Goal: Task Accomplishment & Management: Manage account settings

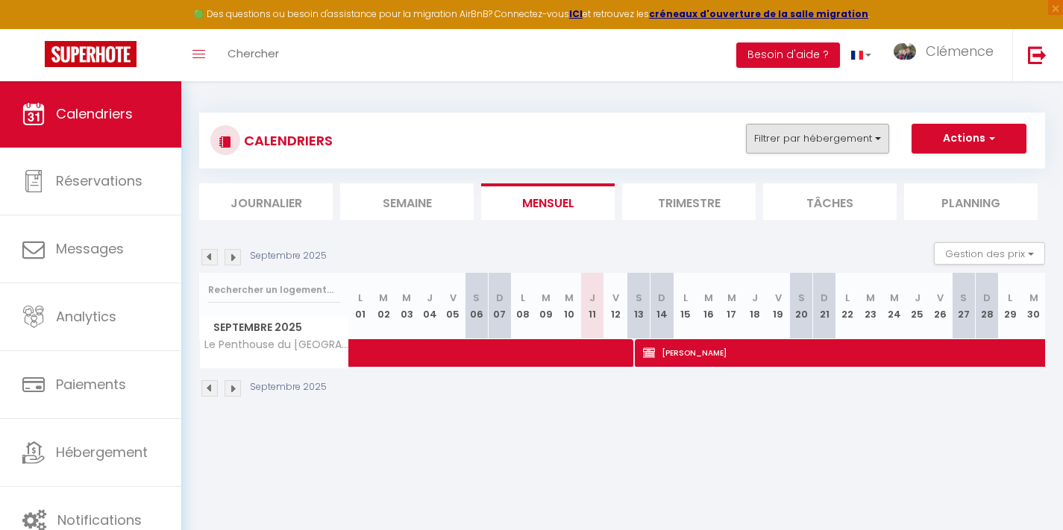
click at [799, 145] on button "Filtrer par hébergement" at bounding box center [817, 139] width 143 height 30
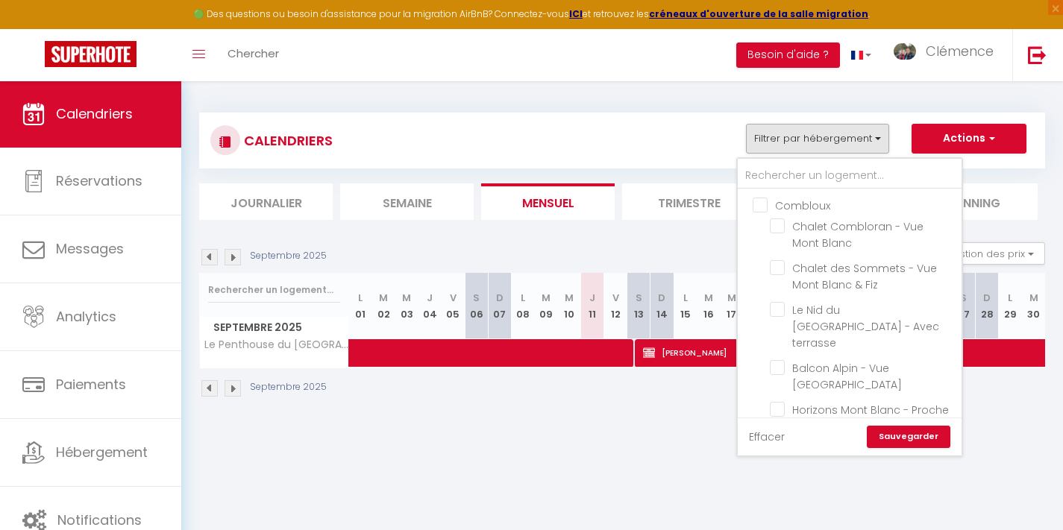
click at [765, 439] on link "Effacer" at bounding box center [767, 437] width 36 height 16
checkbox input "false"
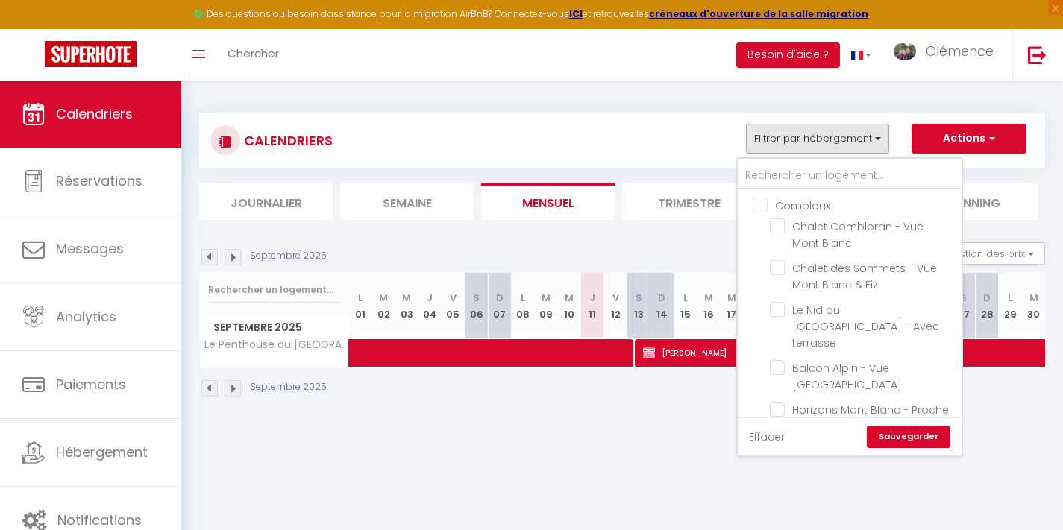
checkbox input "false"
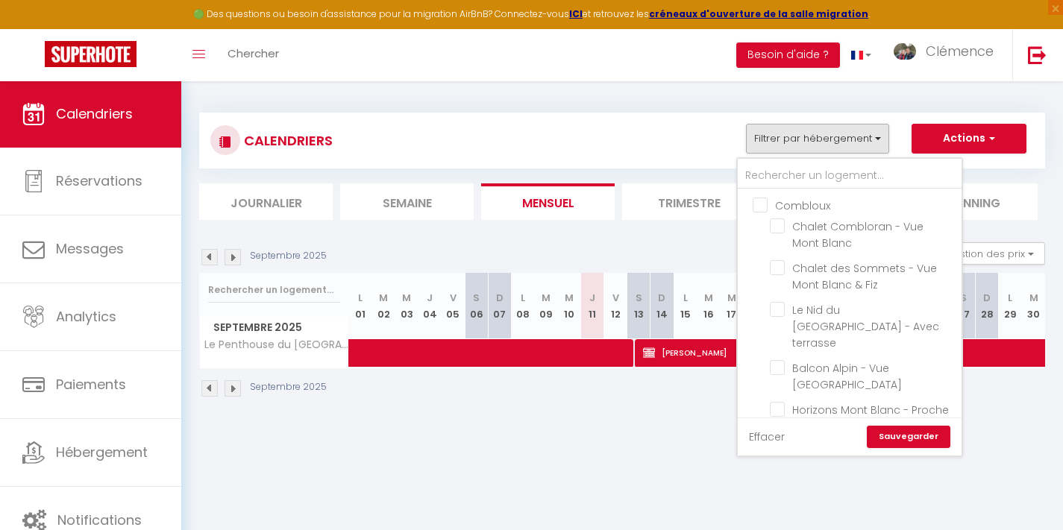
checkbox input "false"
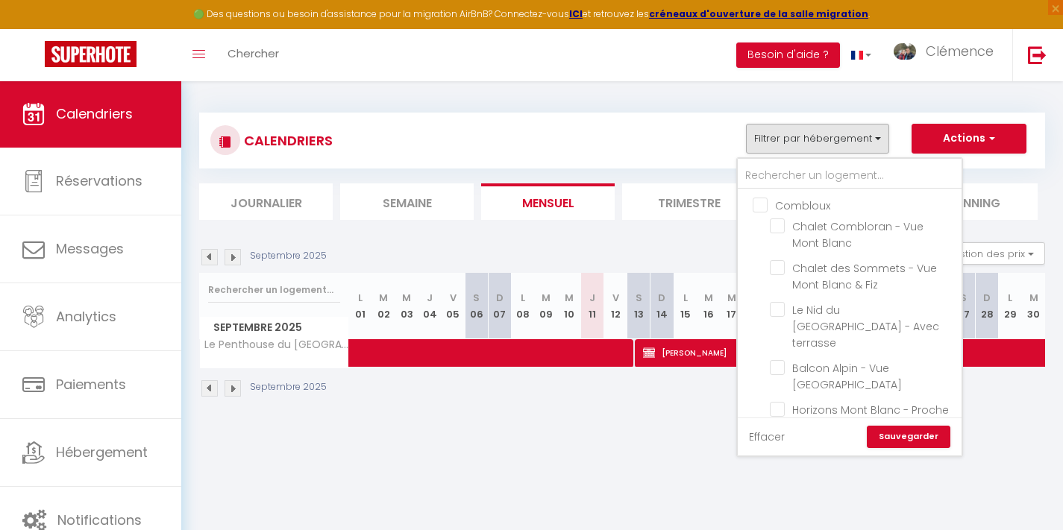
checkbox input "false"
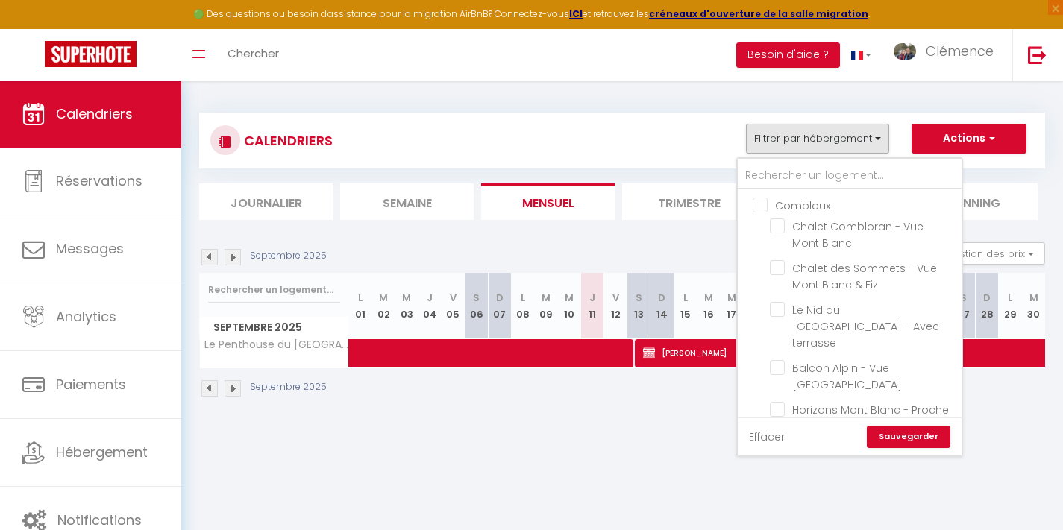
checkbox input "false"
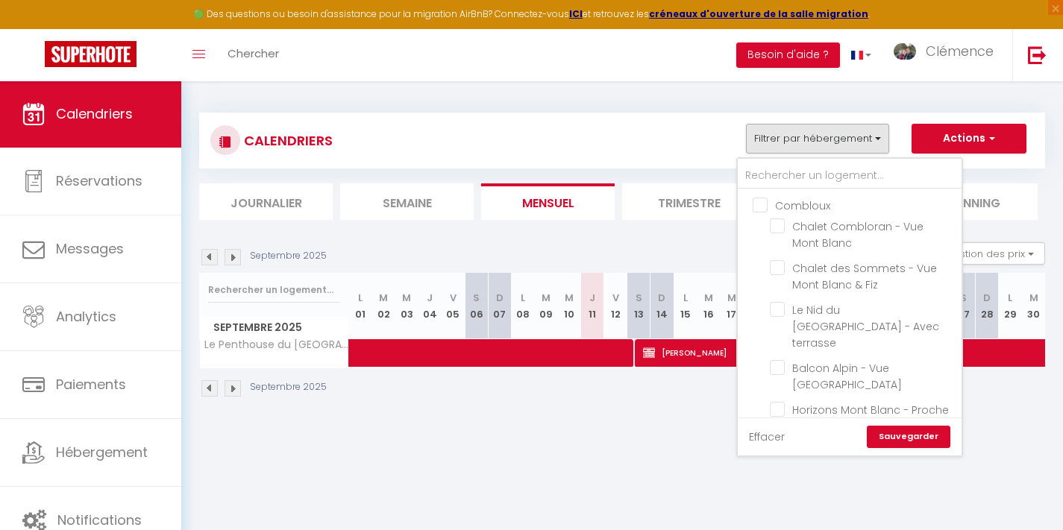
checkbox input "false"
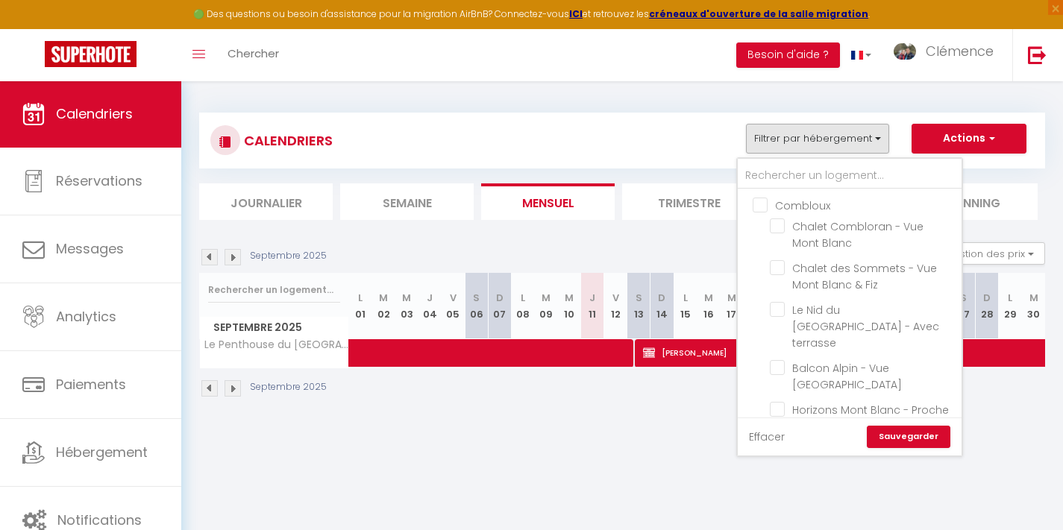
checkbox input "false"
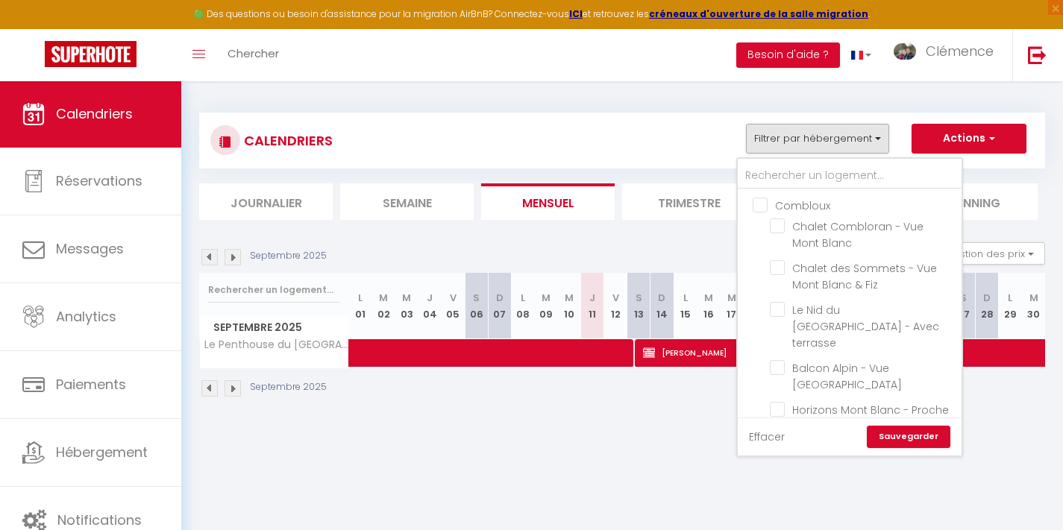
checkbox input "false"
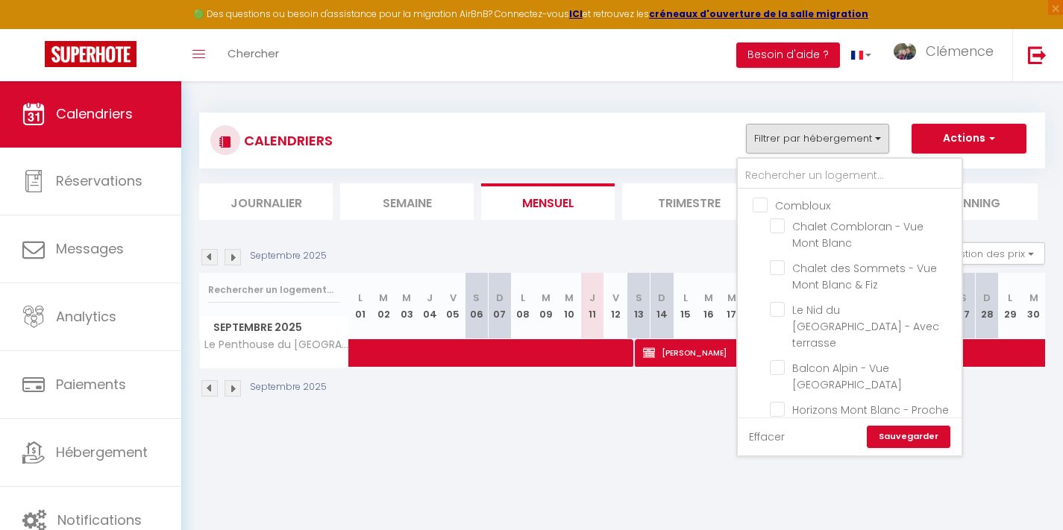
checkbox input "false"
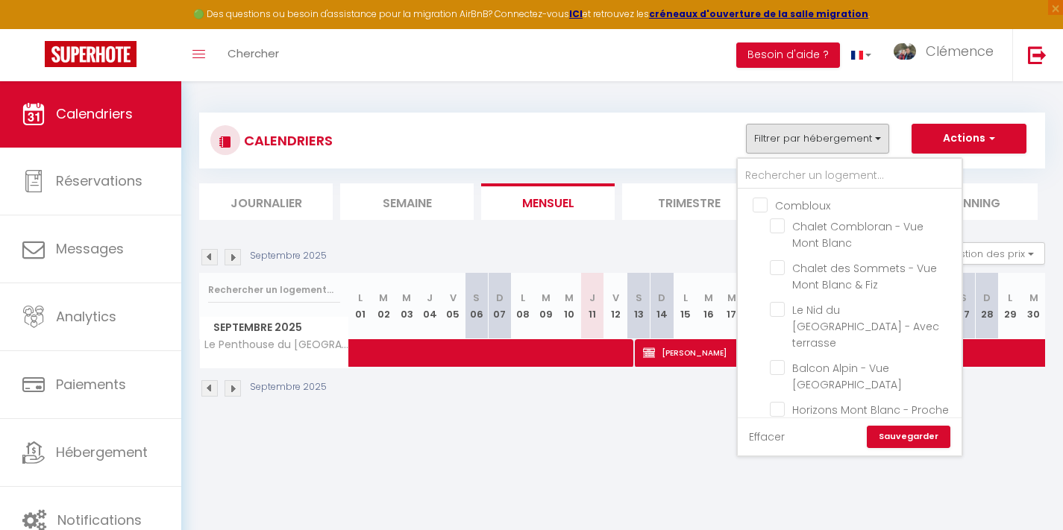
checkbox input "false"
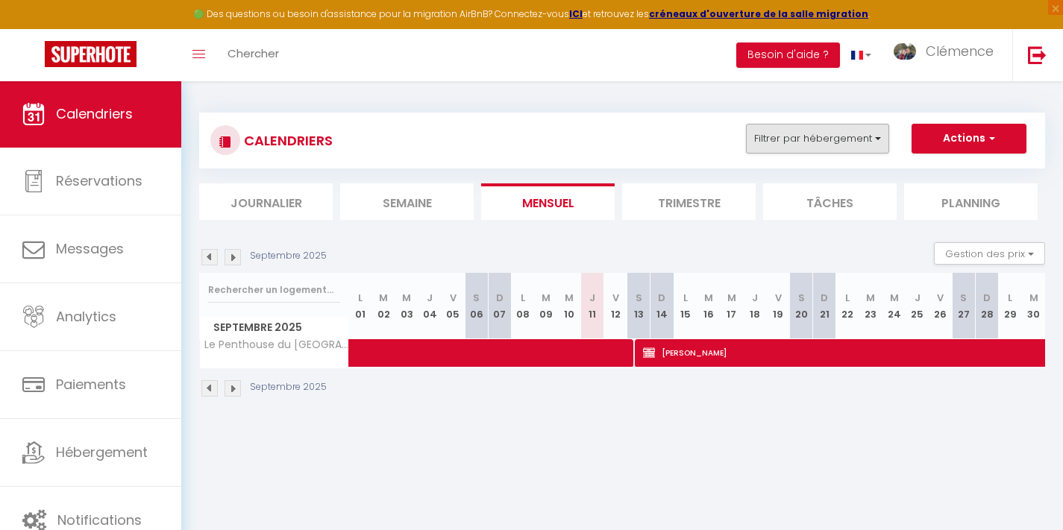
click at [856, 143] on button "Filtrer par hébergement" at bounding box center [817, 139] width 143 height 30
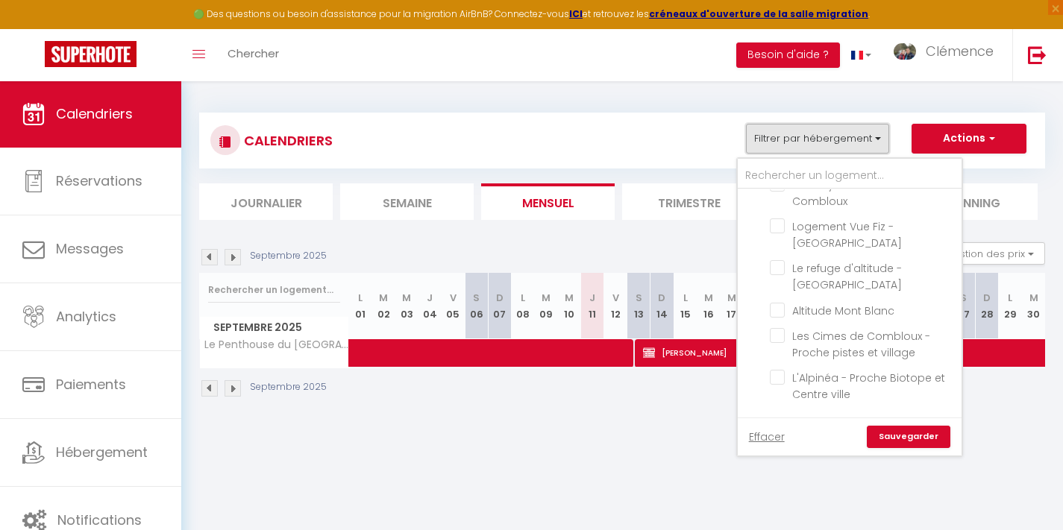
scroll to position [274, 0]
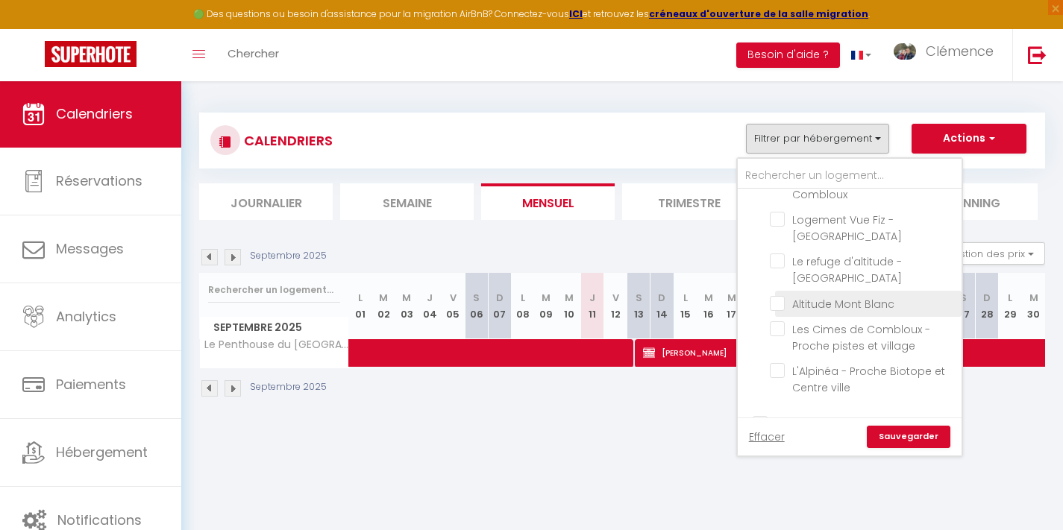
click at [779, 295] on input "Altitude Mont Blanc" at bounding box center [863, 302] width 186 height 15
checkbox input "true"
checkbox input "false"
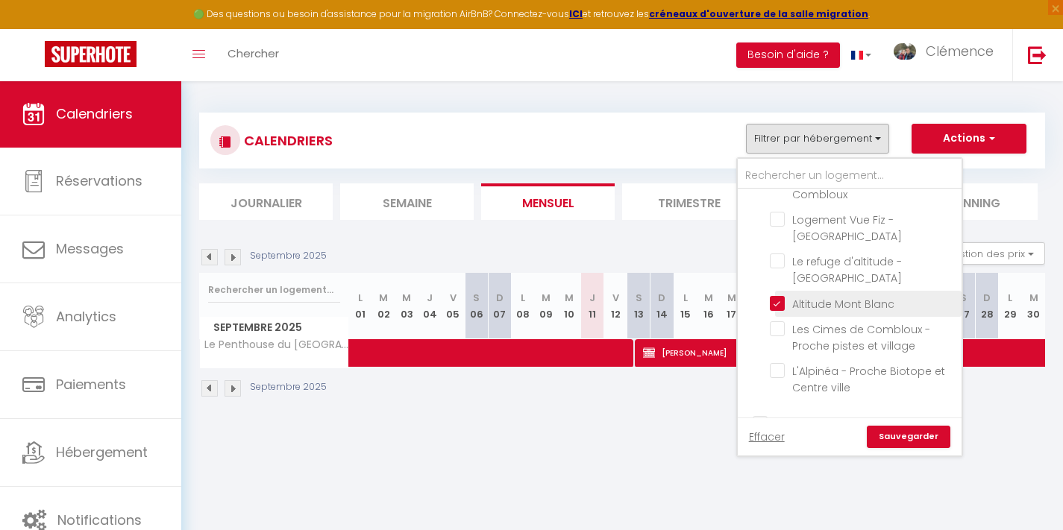
checkbox input "false"
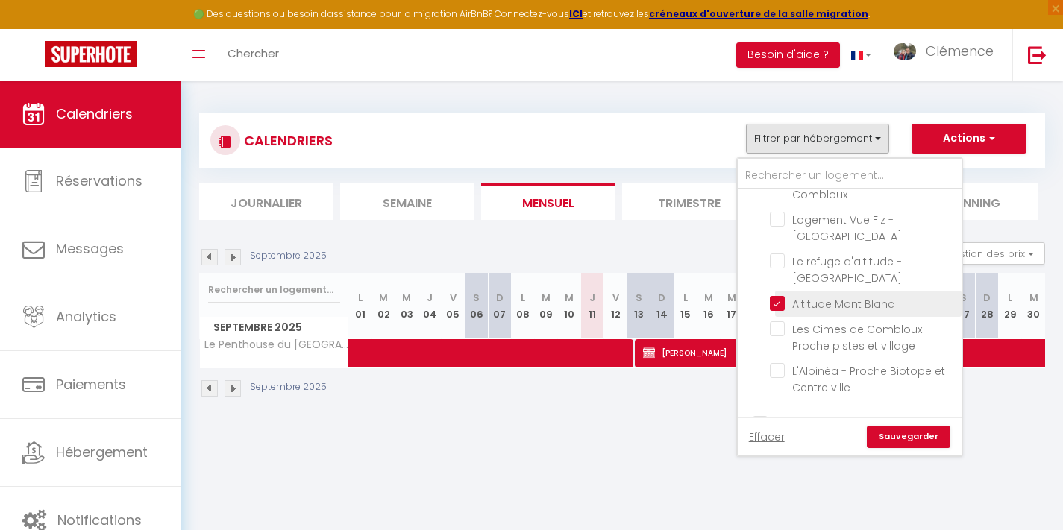
checkbox input "false"
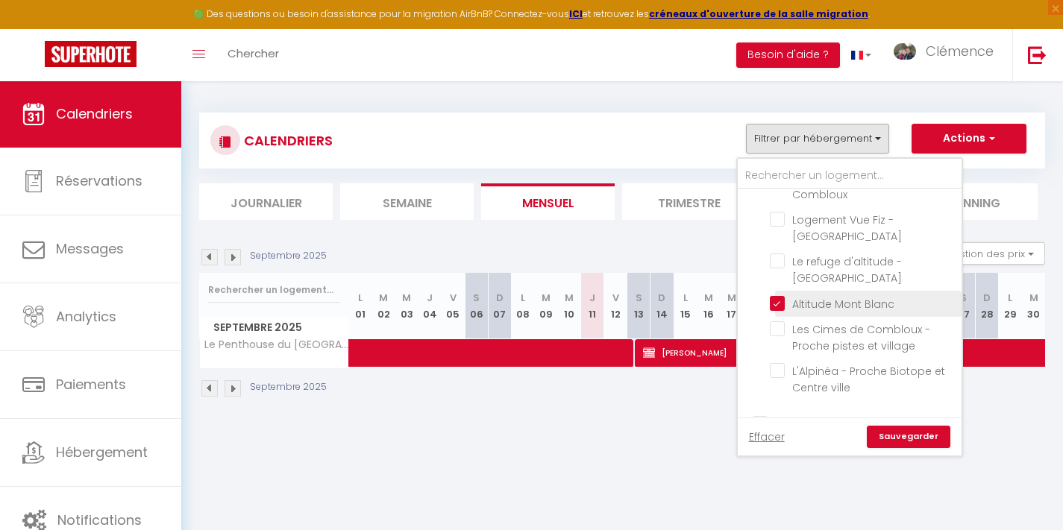
checkbox input "false"
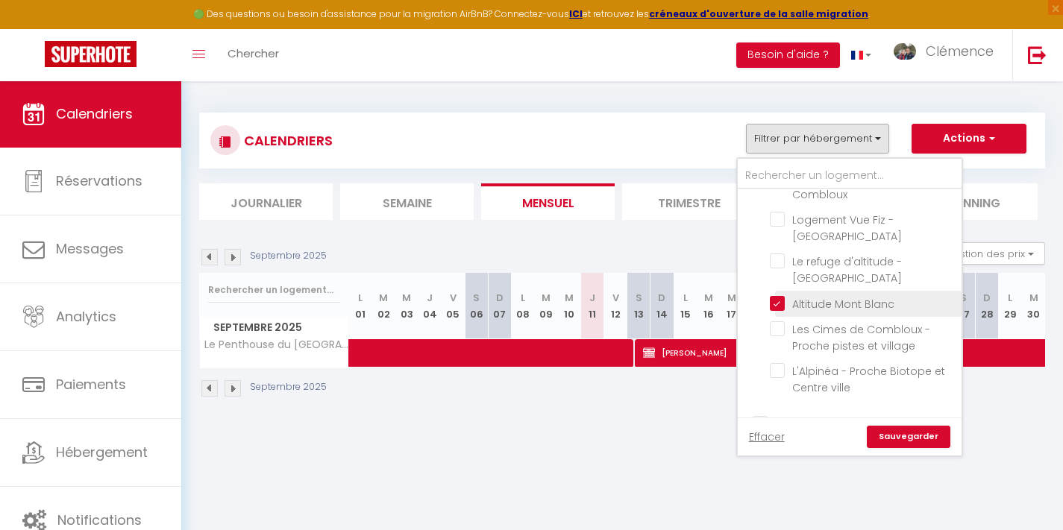
checkbox input "false"
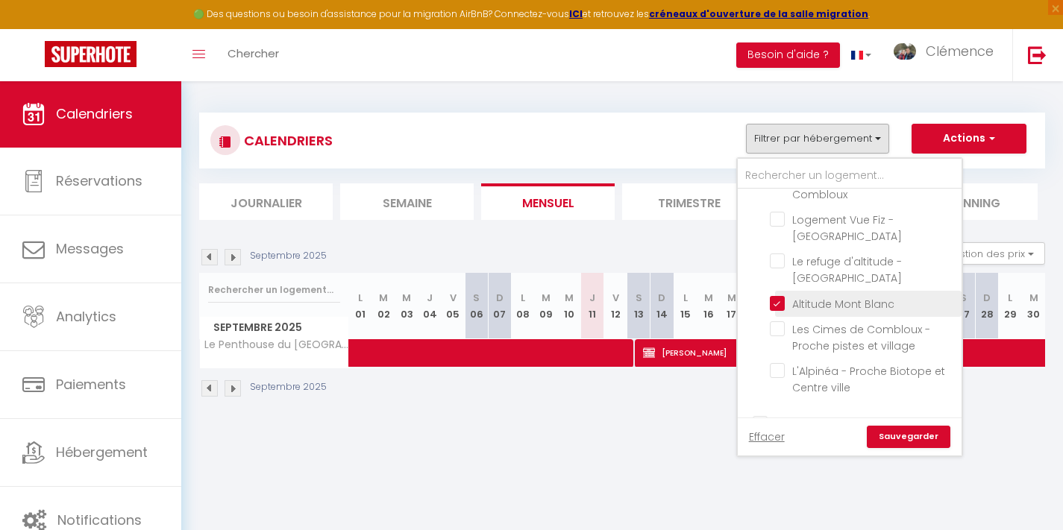
checkbox input "false"
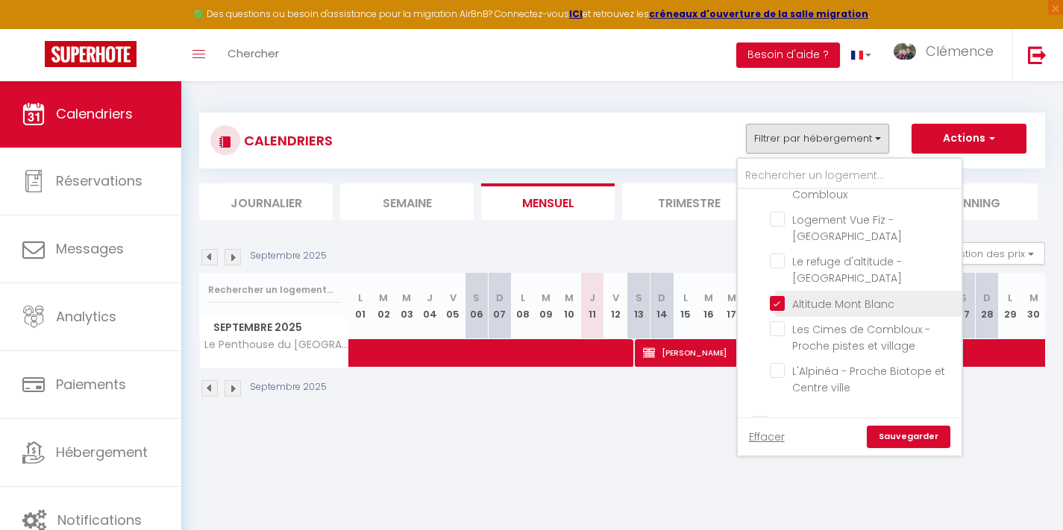
checkbox input "false"
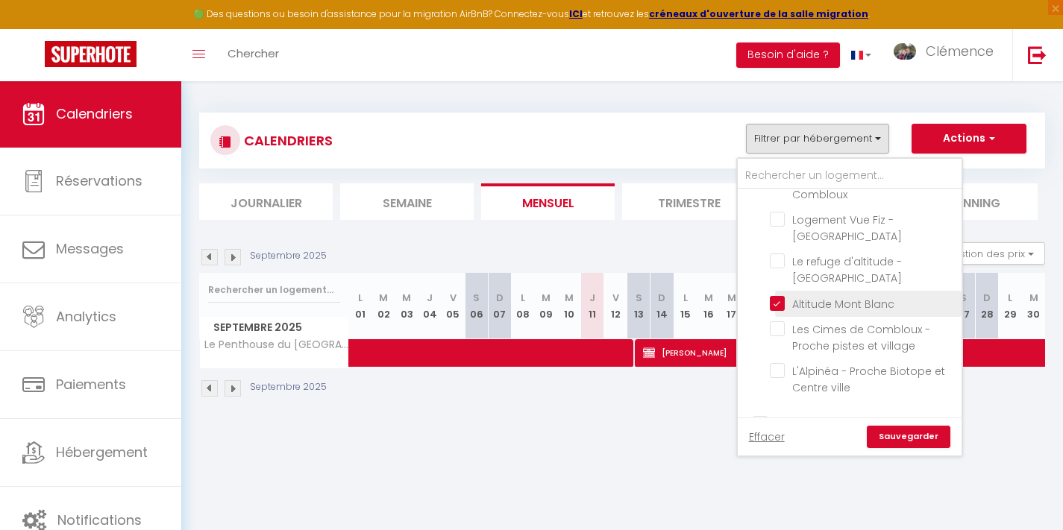
checkbox input "false"
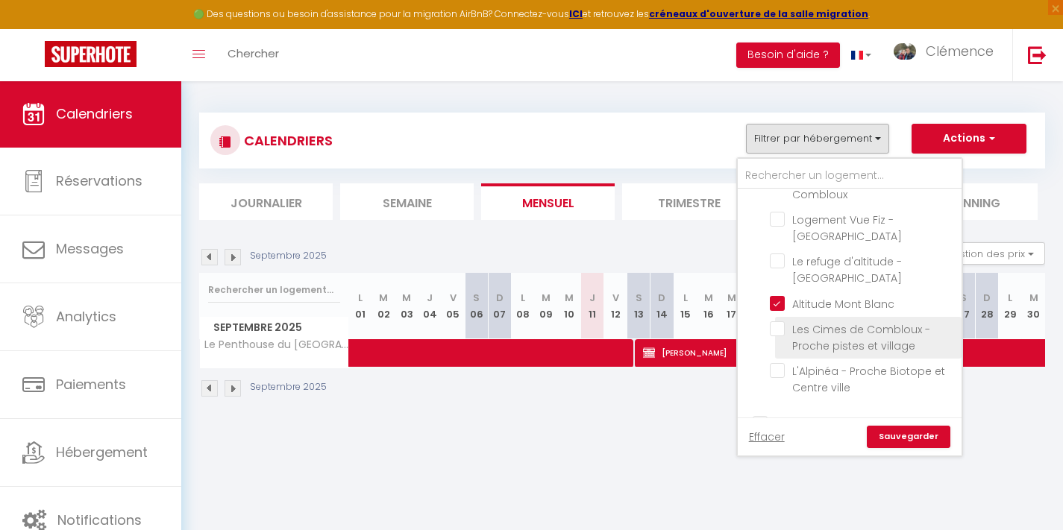
click at [778, 321] on input "Les Cimes de Combloux - Proche pistes et village" at bounding box center [863, 328] width 186 height 15
checkbox input "true"
checkbox input "false"
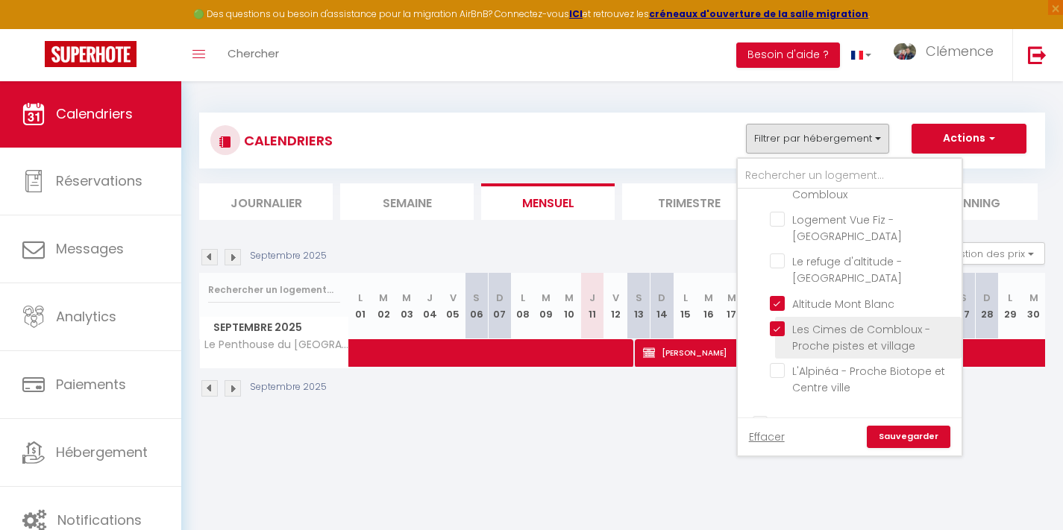
checkbox input "false"
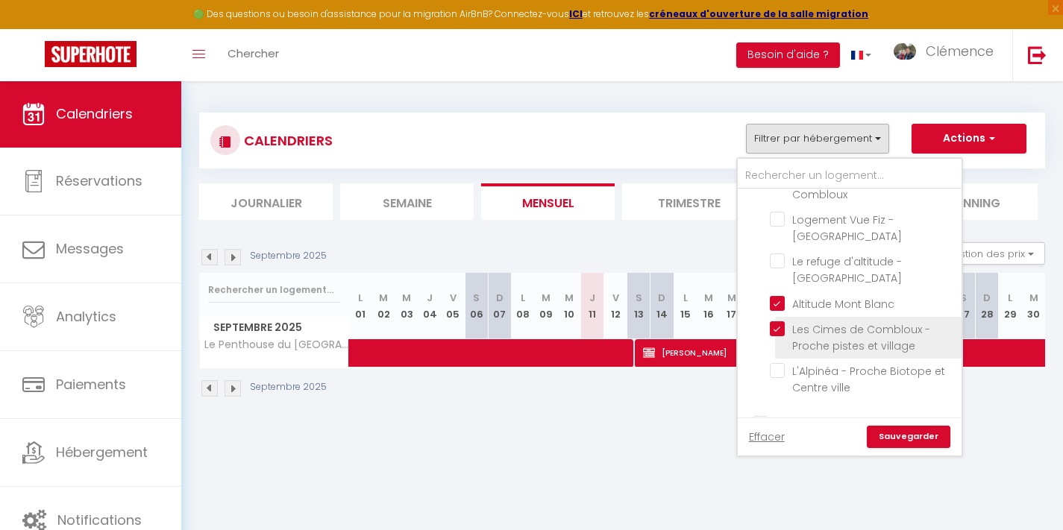
checkbox input "false"
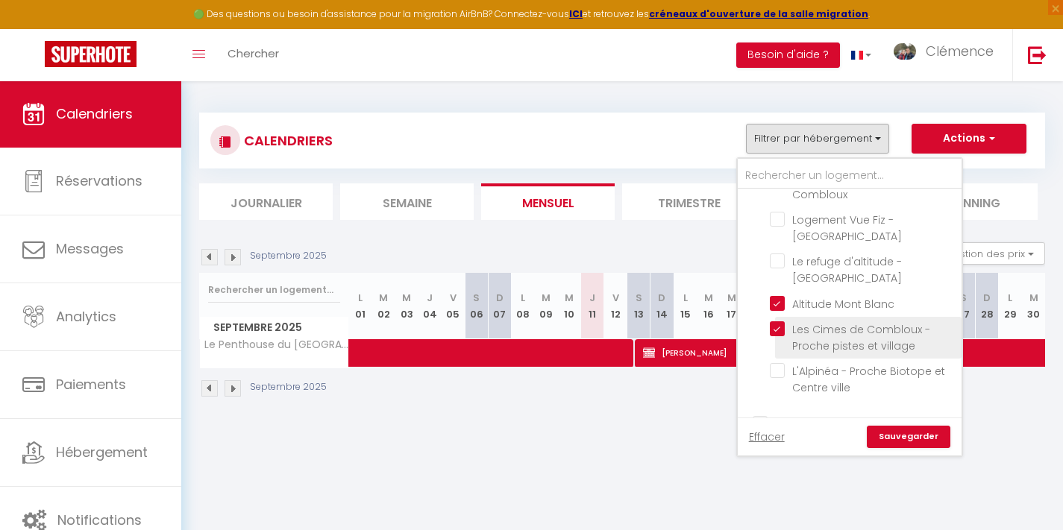
checkbox input "false"
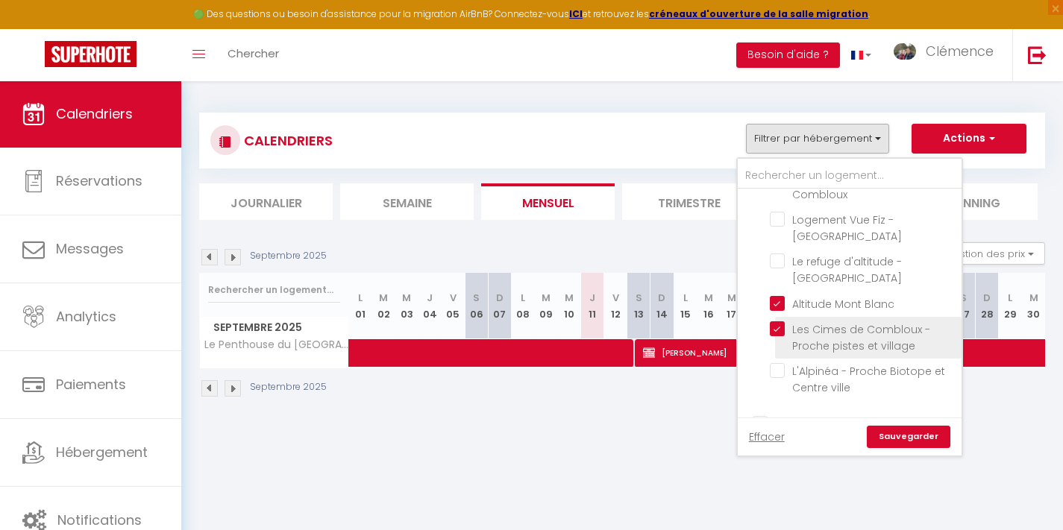
checkbox input "false"
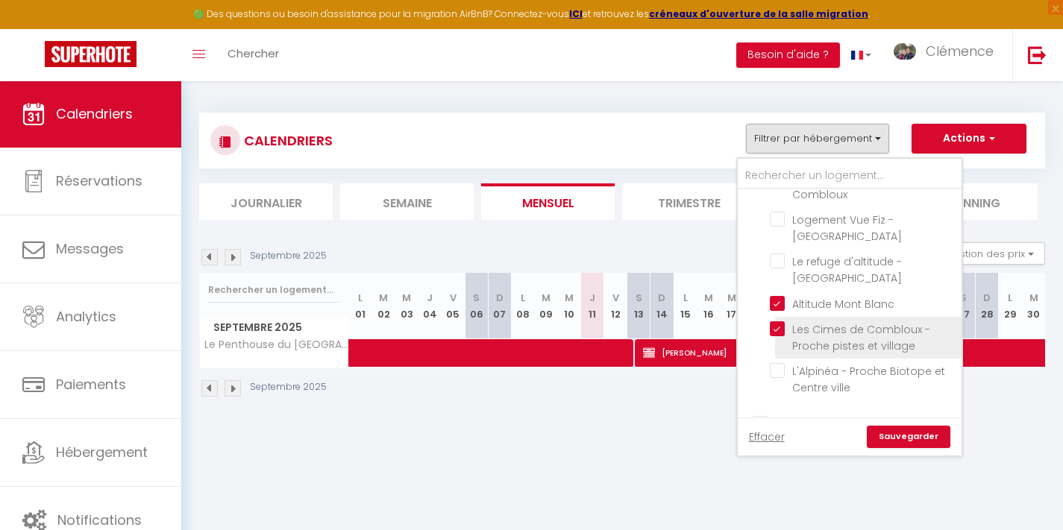
checkbox input "false"
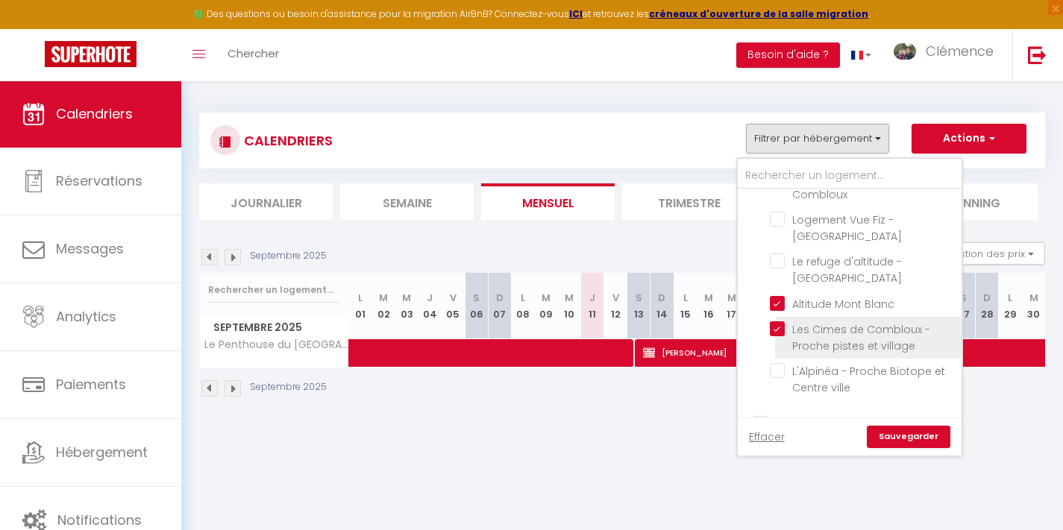
checkbox input "false"
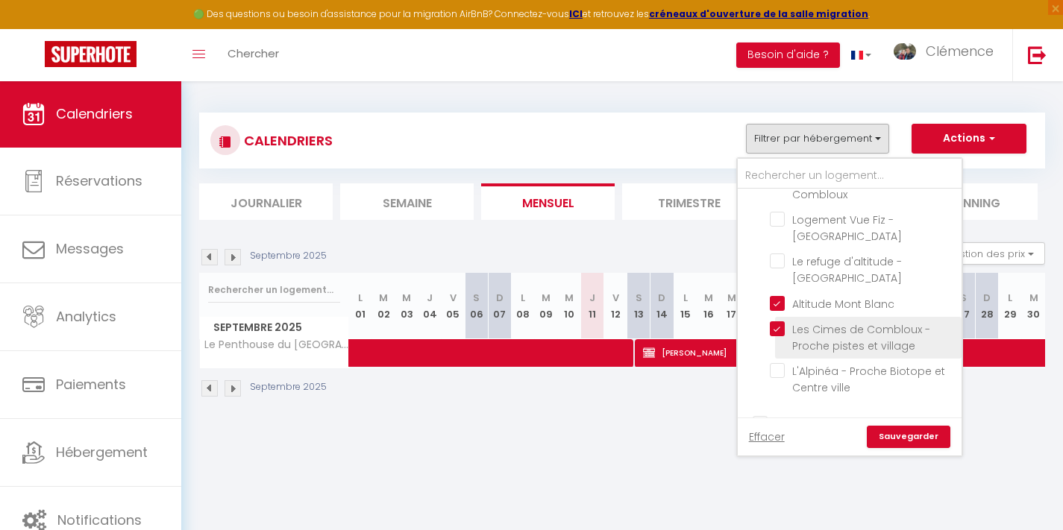
checkbox input "false"
click at [891, 438] on link "Sauvegarder" at bounding box center [909, 437] width 84 height 22
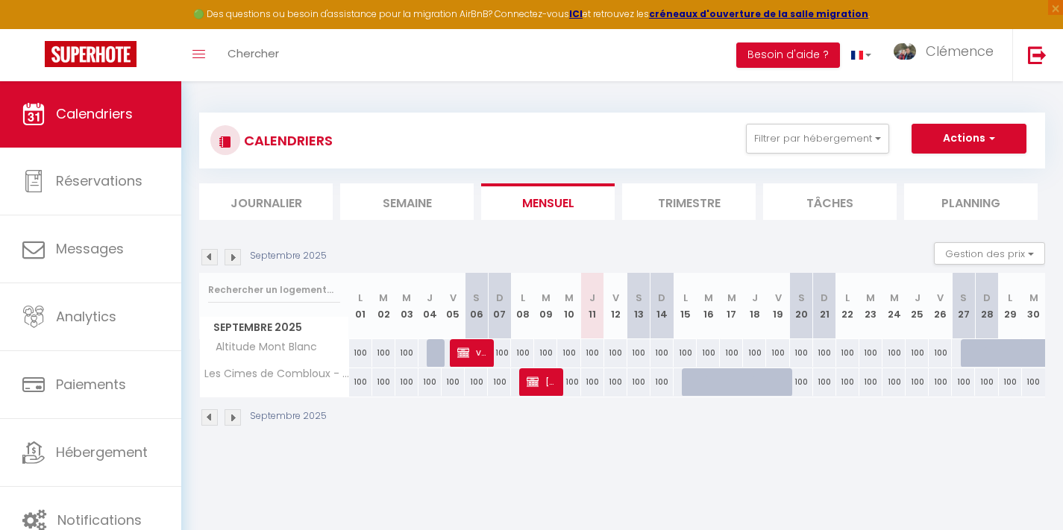
click at [231, 259] on img at bounding box center [233, 257] width 16 height 16
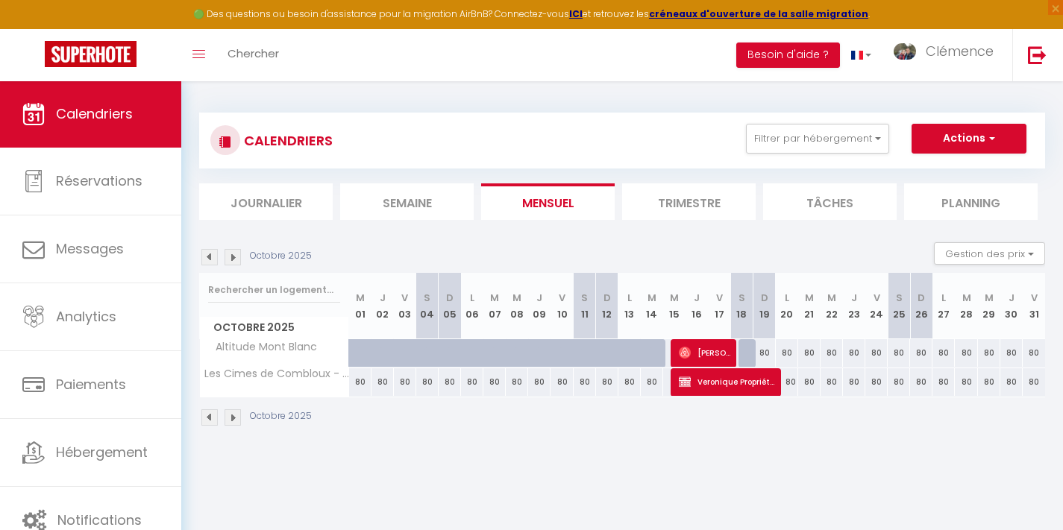
click at [233, 259] on img at bounding box center [233, 257] width 16 height 16
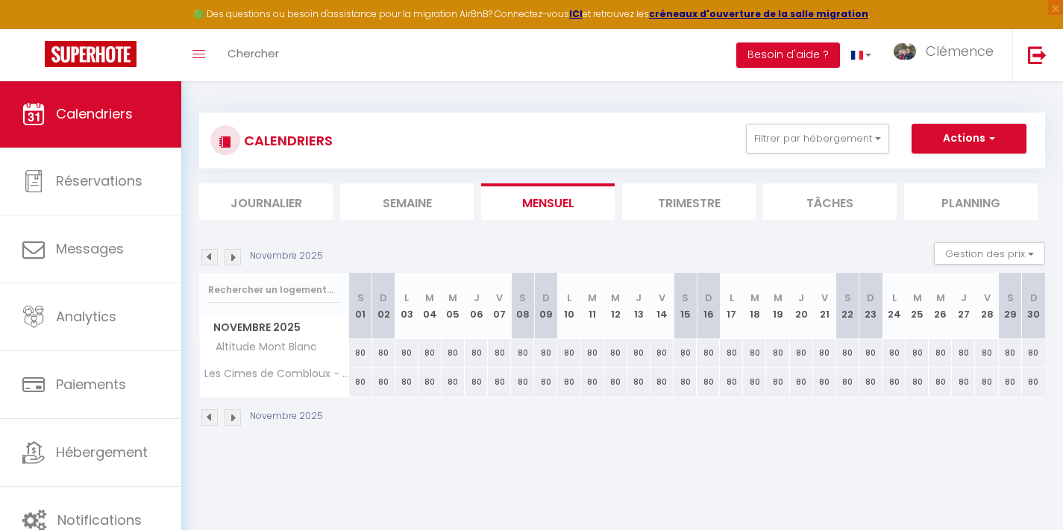
click at [233, 259] on img at bounding box center [233, 257] width 16 height 16
select select
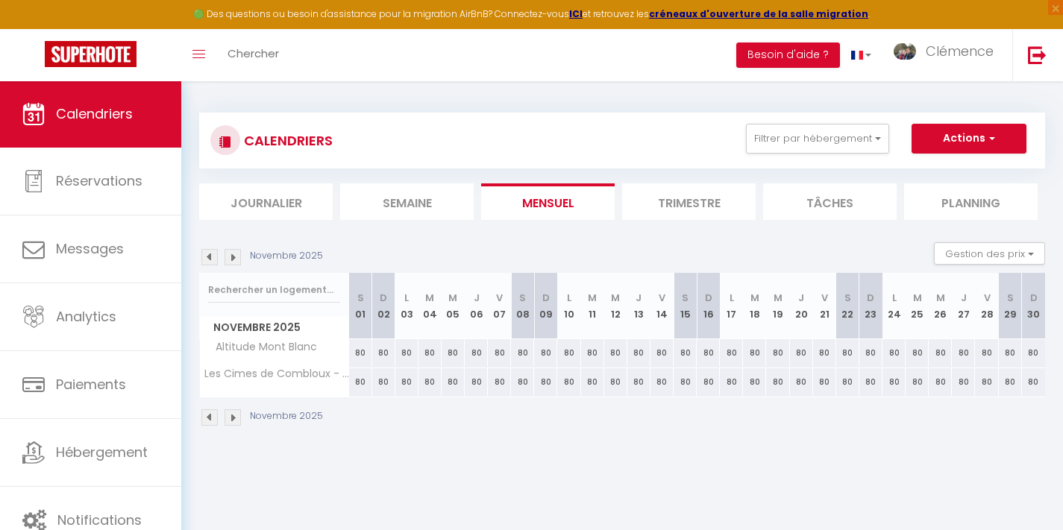
select select
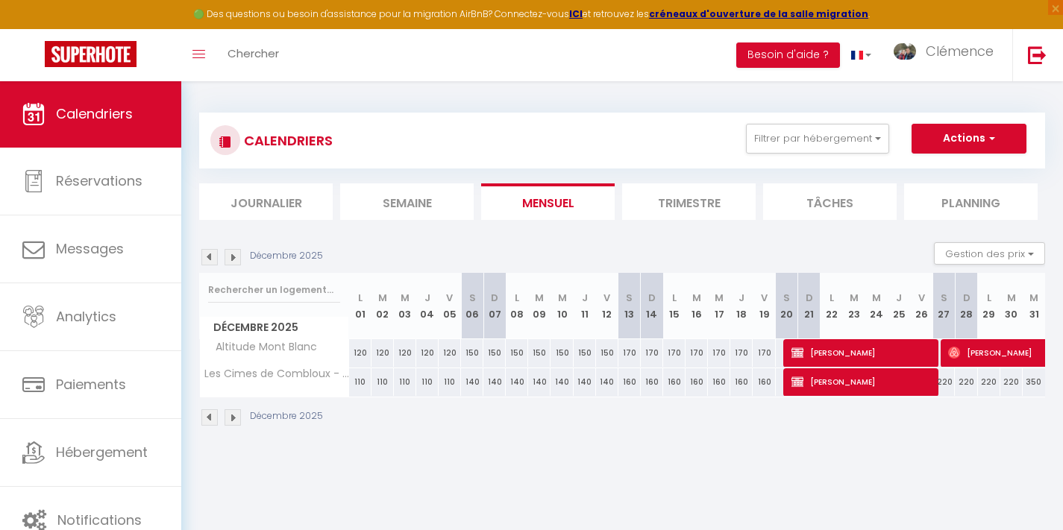
click at [842, 346] on span "[PERSON_NAME]" at bounding box center [862, 353] width 142 height 28
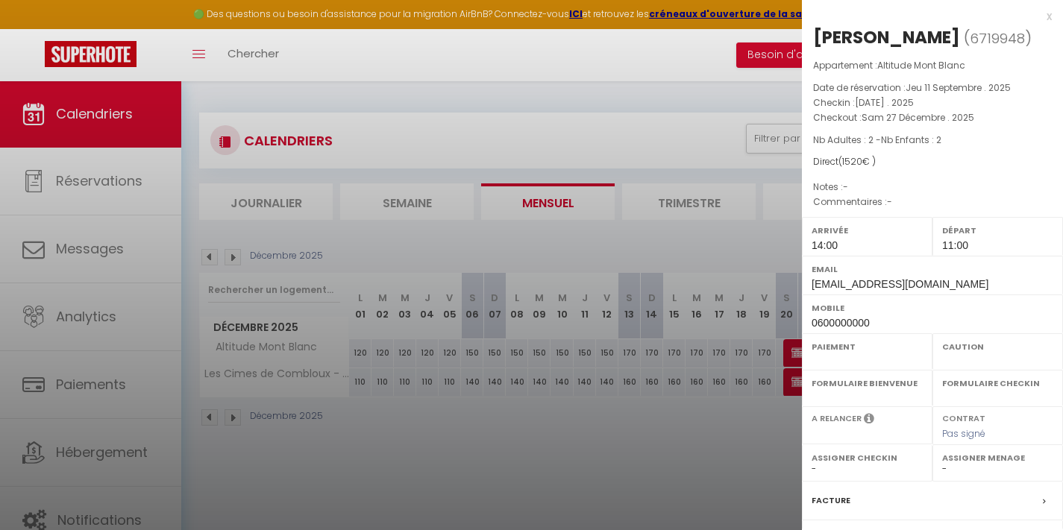
select select "OK"
select select "KO"
select select "0"
select select "1"
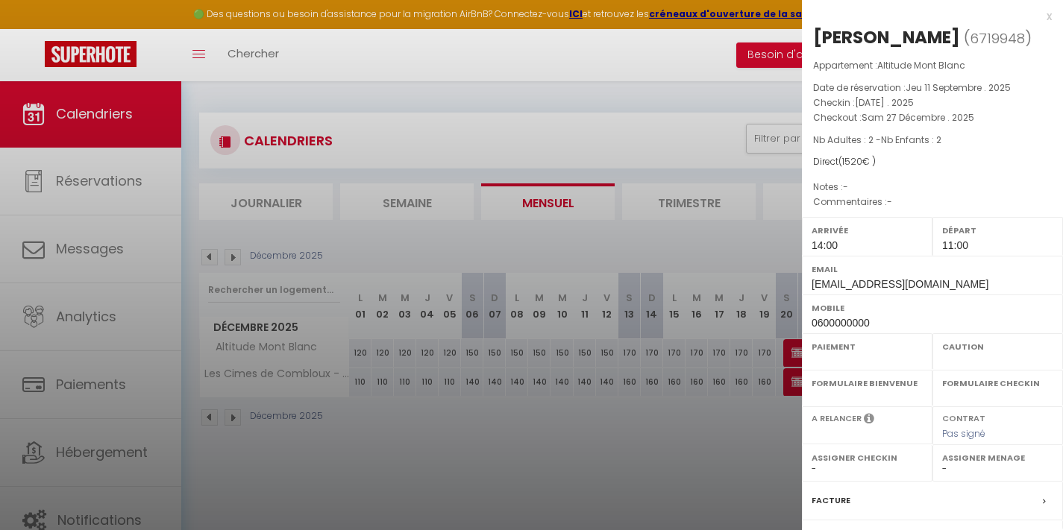
select select
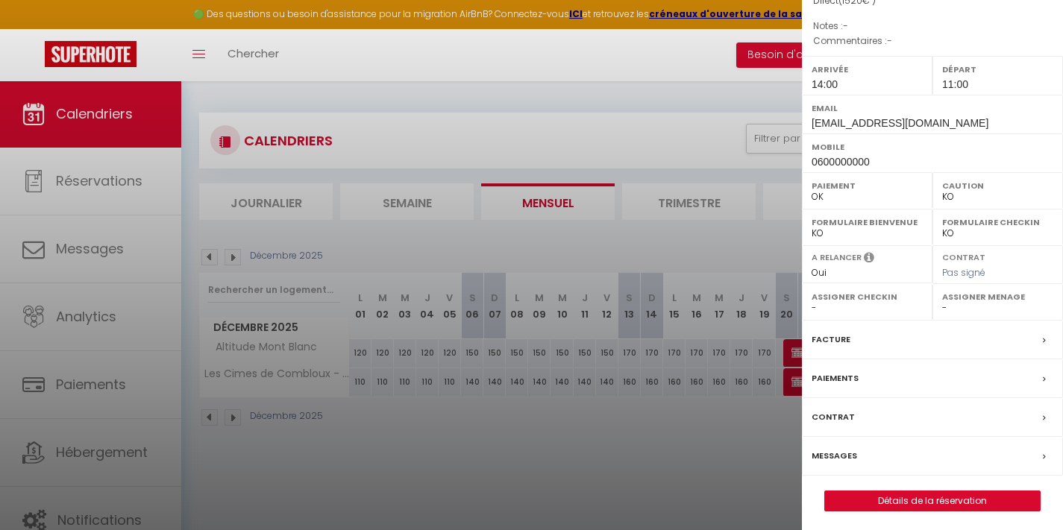
scroll to position [160, 0]
click at [913, 498] on link "Détails de la réservation" at bounding box center [932, 501] width 215 height 19
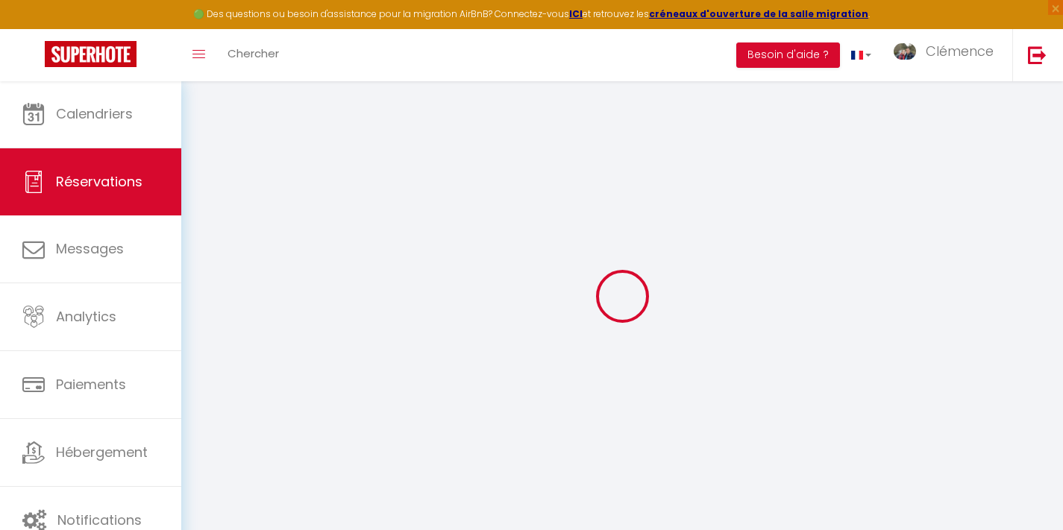
type input "Charlotte"
type input "Mulon"
type input "[EMAIL_ADDRESS][DOMAIN_NAME]"
type input "0600000000"
select select
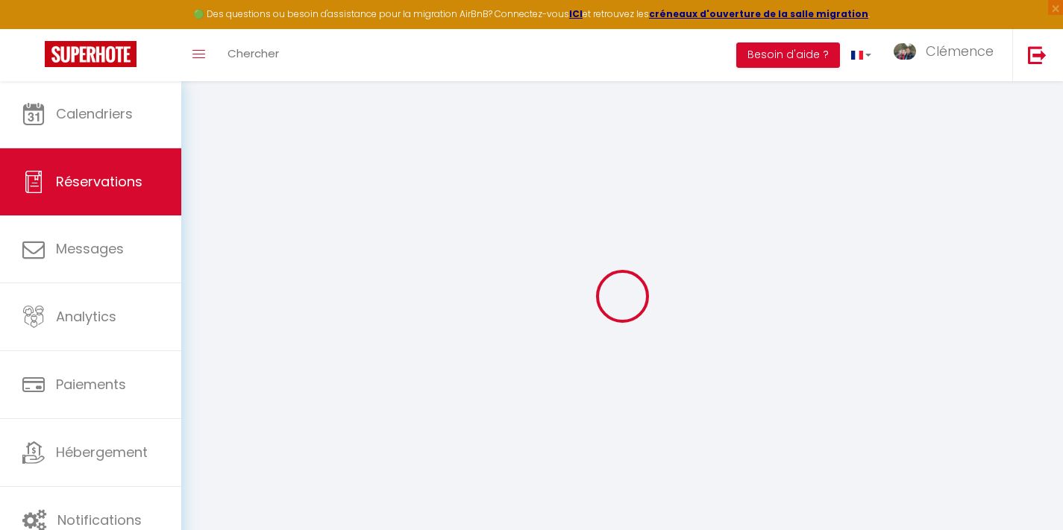
select select "55583"
select select "1"
type input "[DATE]"
select select
type input "[DATE]"
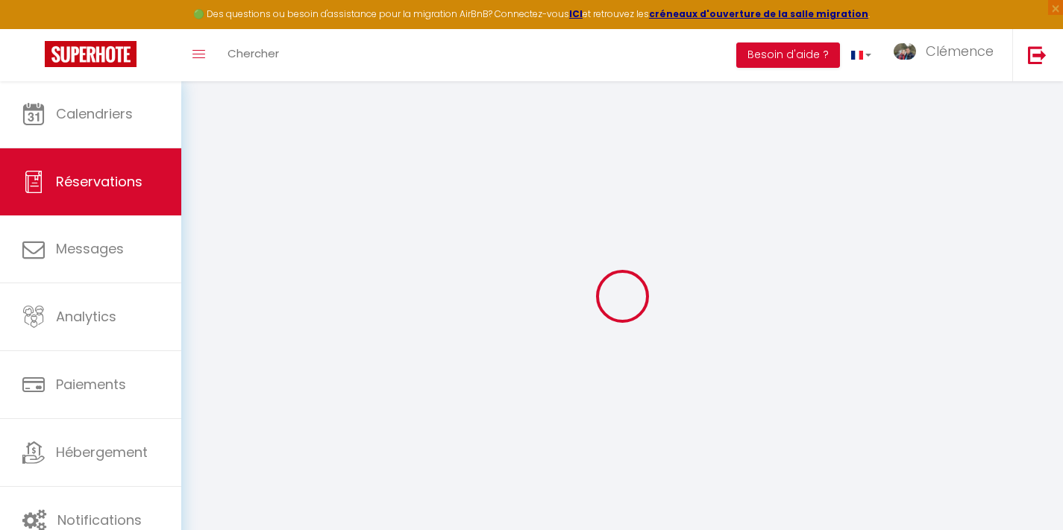
select select
type input "2"
select select "12"
select select
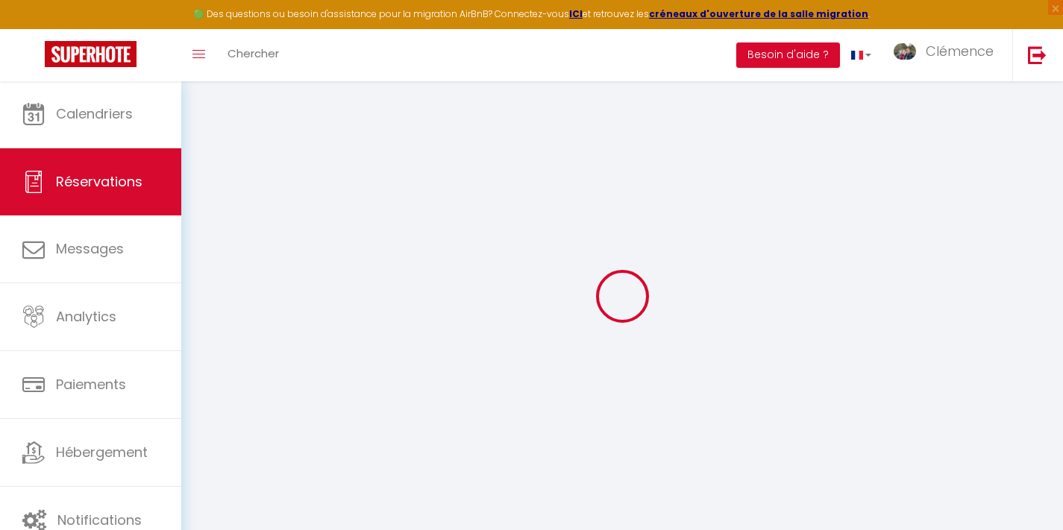
type input "1520"
checkbox input "false"
type input "0"
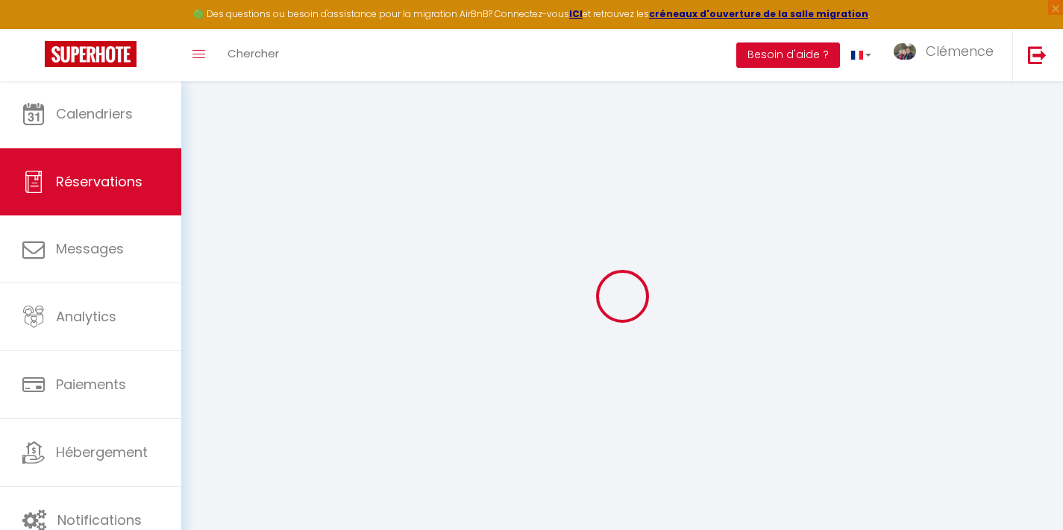
type input "0"
select select
select select "14"
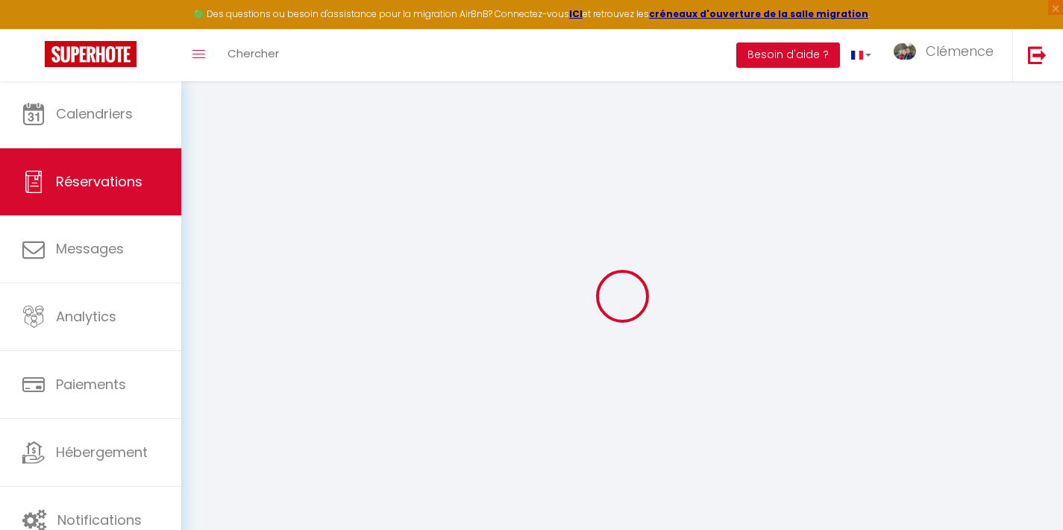
checkbox input "false"
select select
checkbox input "false"
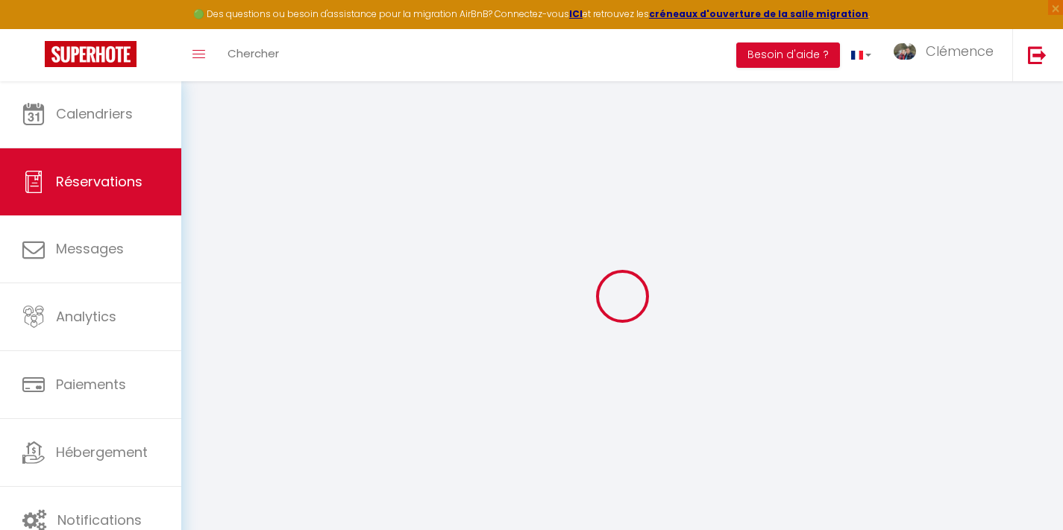
select select
checkbox input "false"
select select
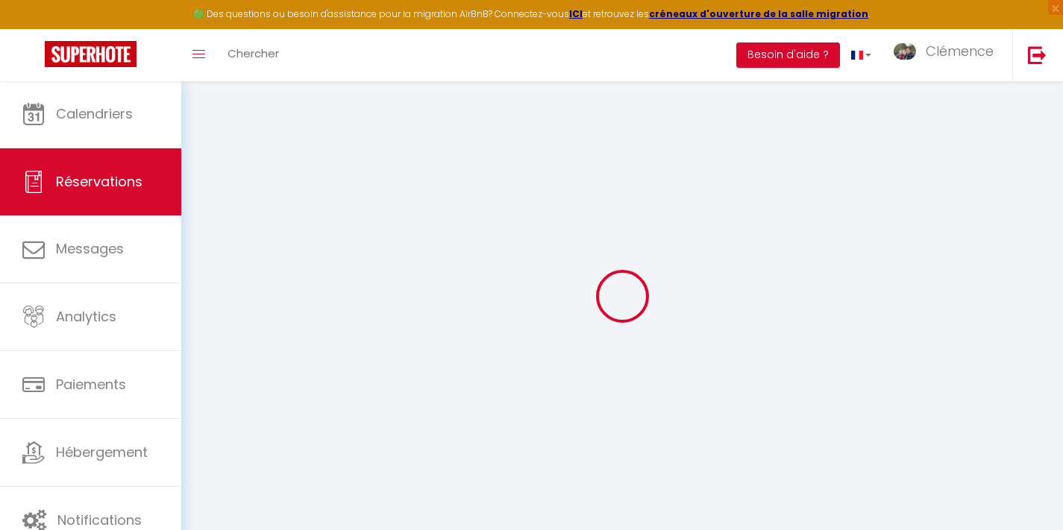
select select
checkbox input "false"
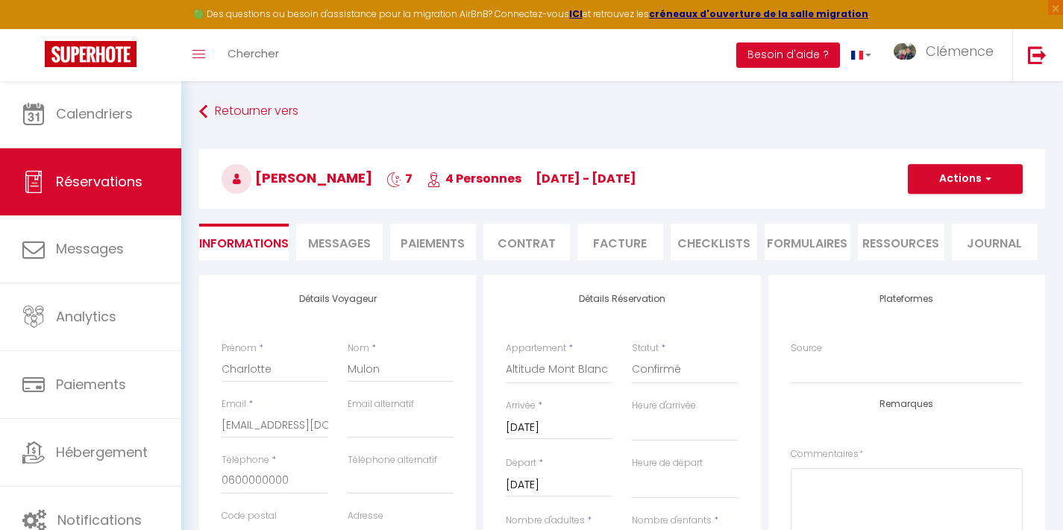
select select
checkbox input "false"
select select
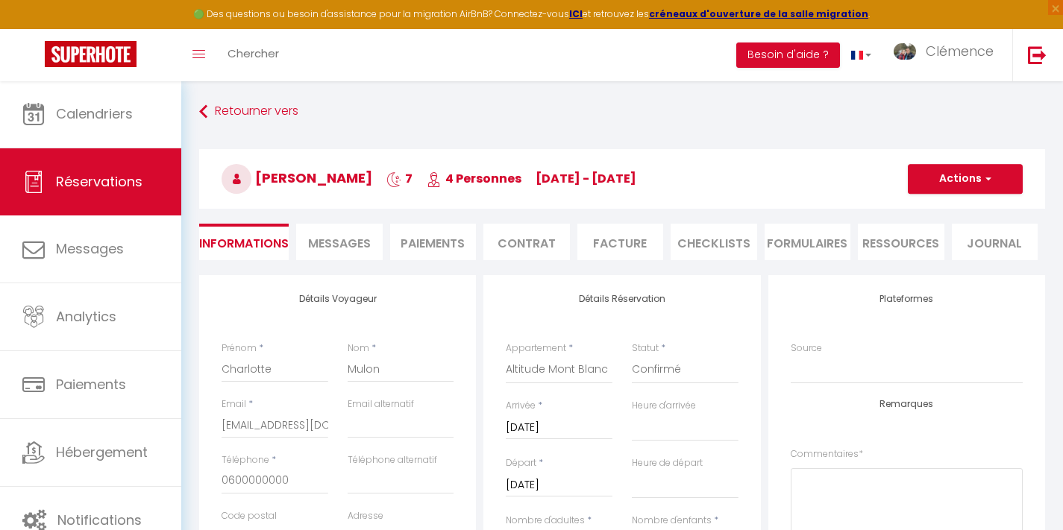
checkbox input "false"
select select "14:00"
select select "11:00"
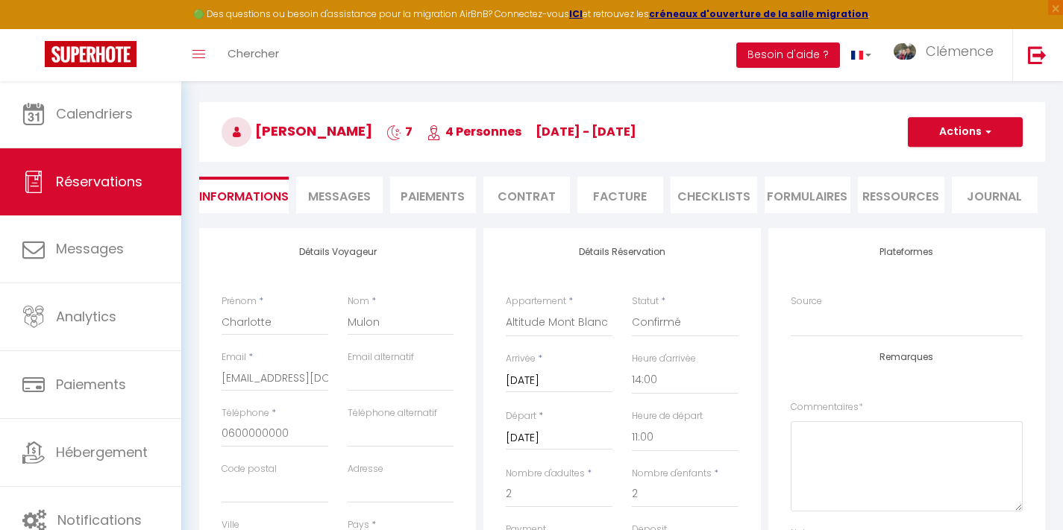
scroll to position [72, 0]
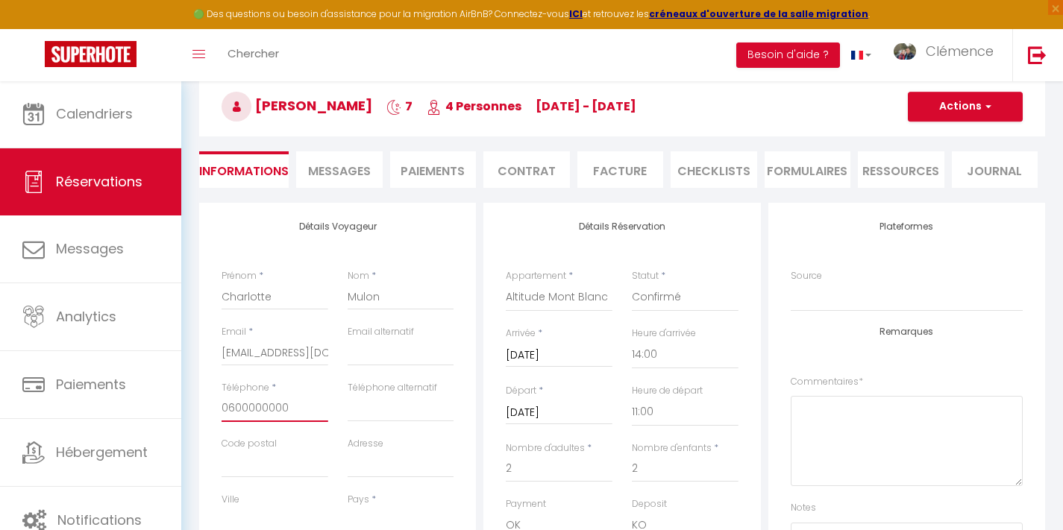
click at [263, 405] on input "0600000000" at bounding box center [275, 408] width 107 height 27
type input "0"
select select
checkbox input "false"
type input "06"
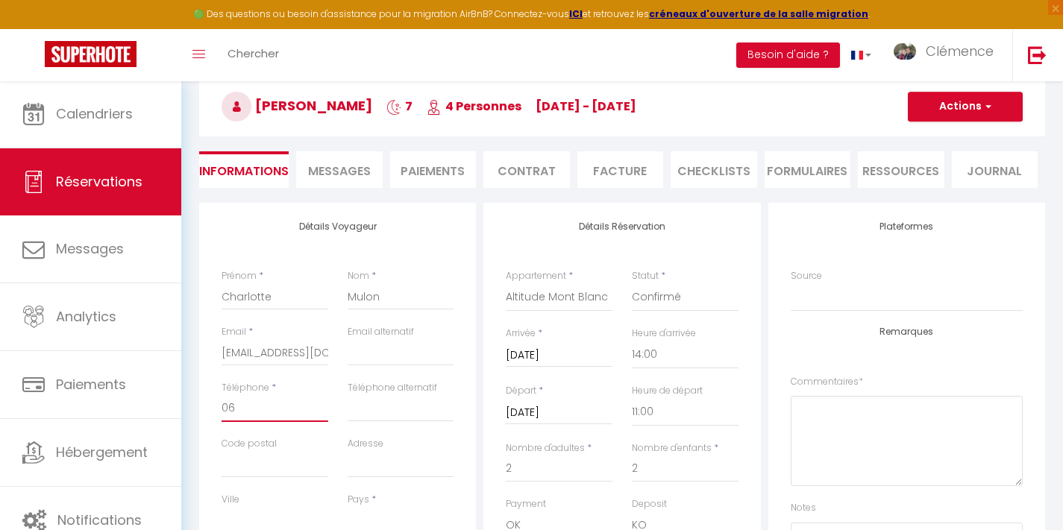
select select
checkbox input "false"
type input "064"
select select
checkbox input "false"
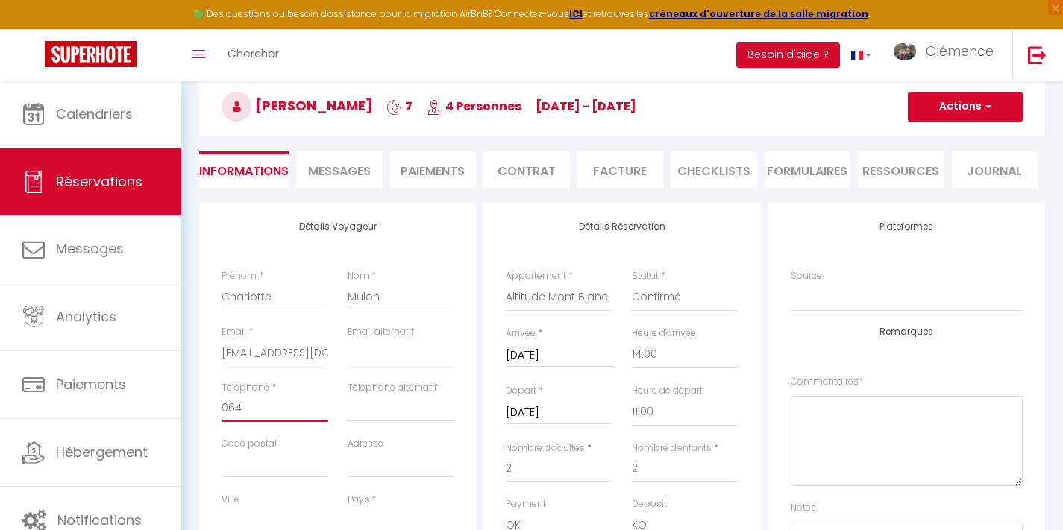
type input "0643"
select select
checkbox input "false"
type input "06430"
select select
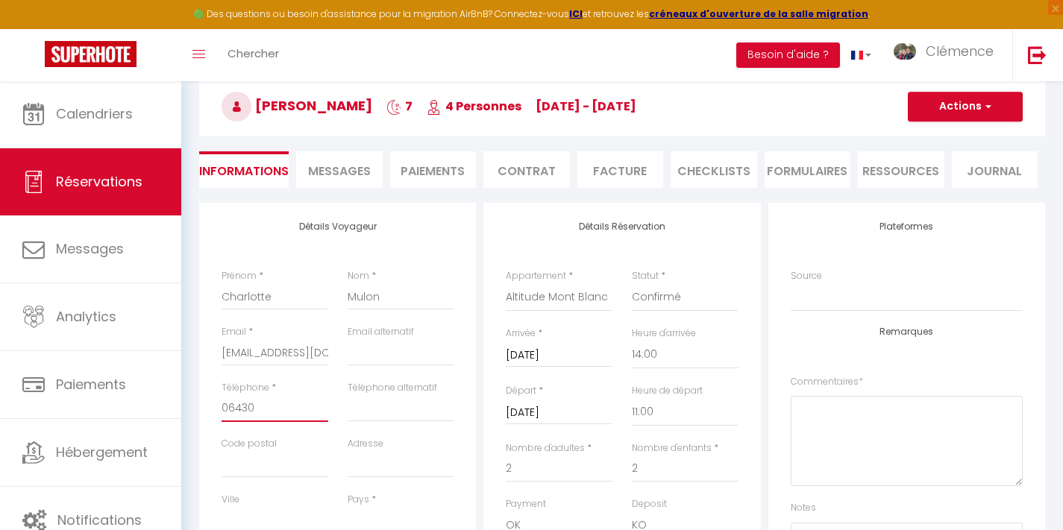
checkbox input "false"
type input "064309"
select select
checkbox input "false"
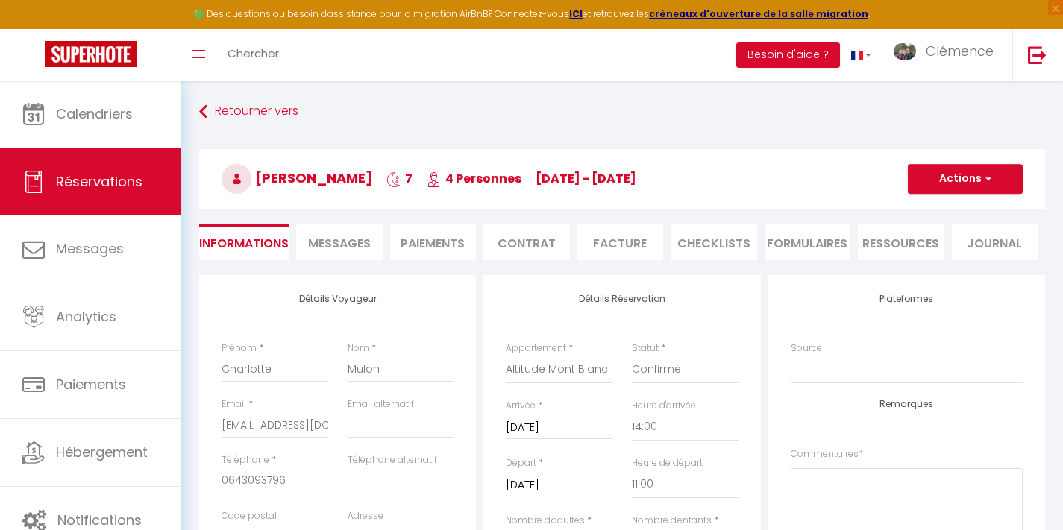
scroll to position [0, 0]
click at [961, 176] on button "Actions" at bounding box center [965, 179] width 115 height 30
click at [946, 209] on link "Enregistrer" at bounding box center [950, 211] width 118 height 19
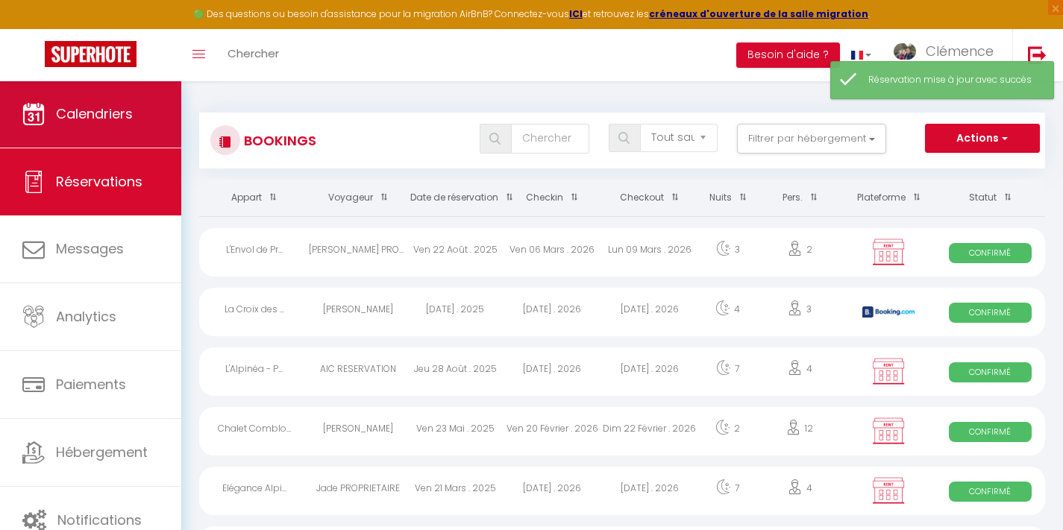
click at [69, 127] on link "Calendriers" at bounding box center [90, 114] width 181 height 67
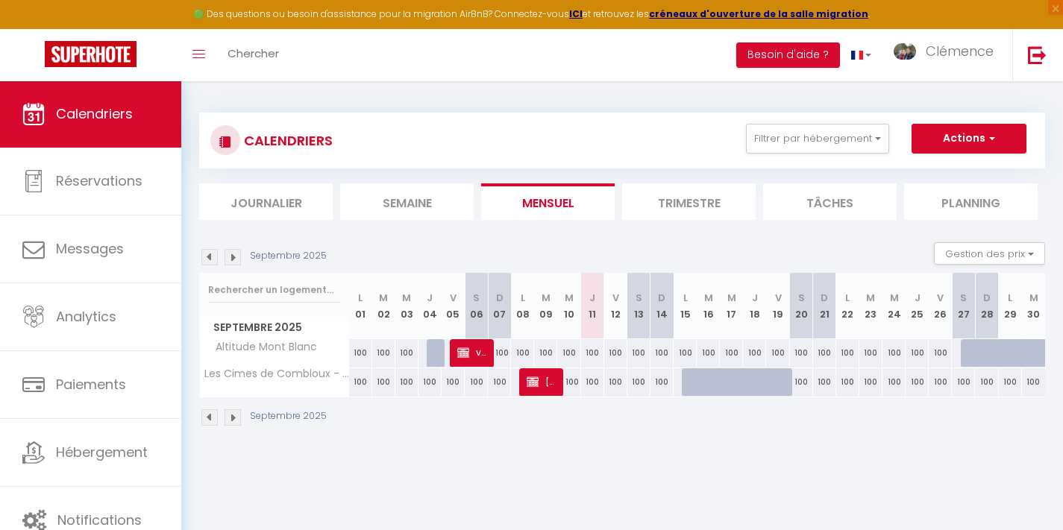
click at [230, 257] on img at bounding box center [233, 257] width 16 height 16
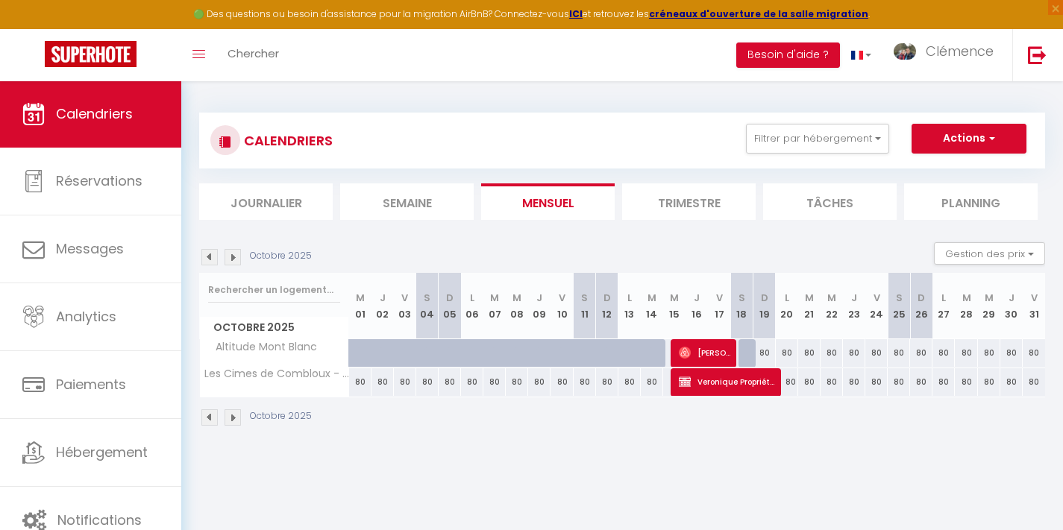
click at [230, 257] on img at bounding box center [233, 257] width 16 height 16
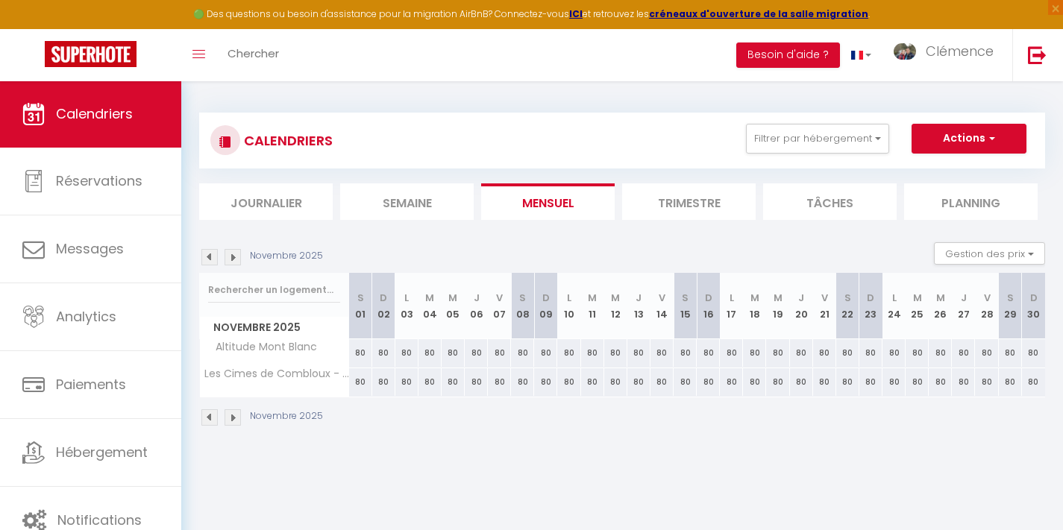
click at [230, 257] on img at bounding box center [233, 257] width 16 height 16
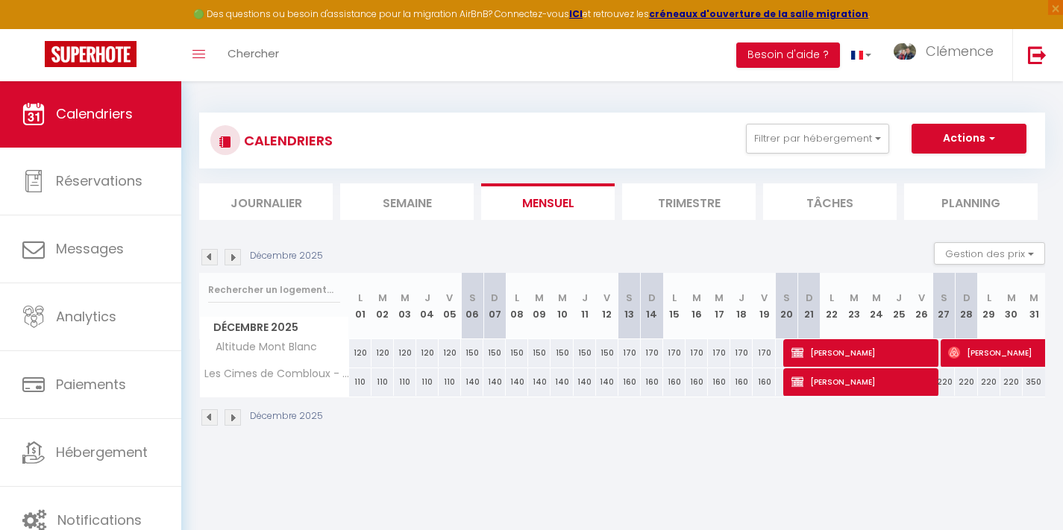
click at [880, 385] on span "[PERSON_NAME]" at bounding box center [862, 382] width 142 height 28
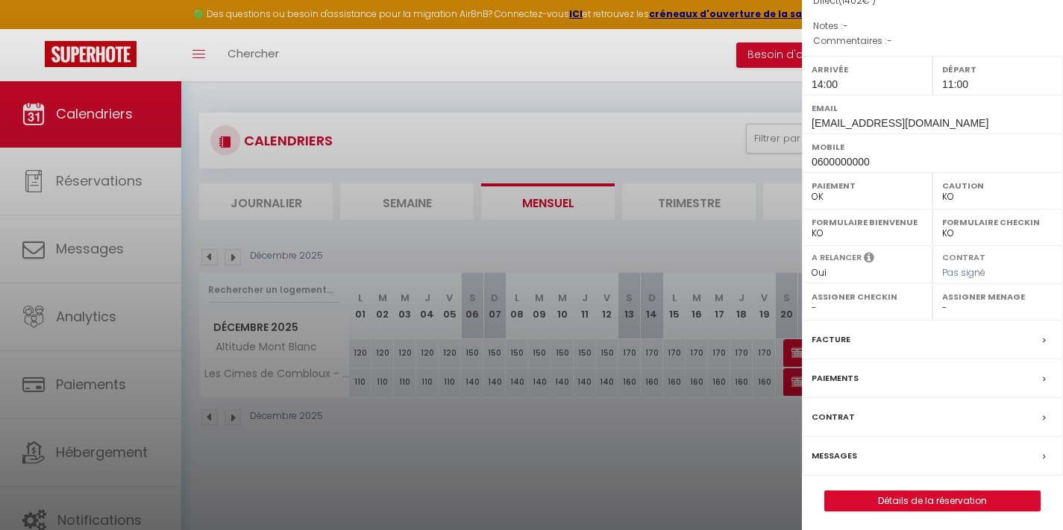
scroll to position [175, 0]
click at [911, 492] on link "Détails de la réservation" at bounding box center [932, 501] width 215 height 19
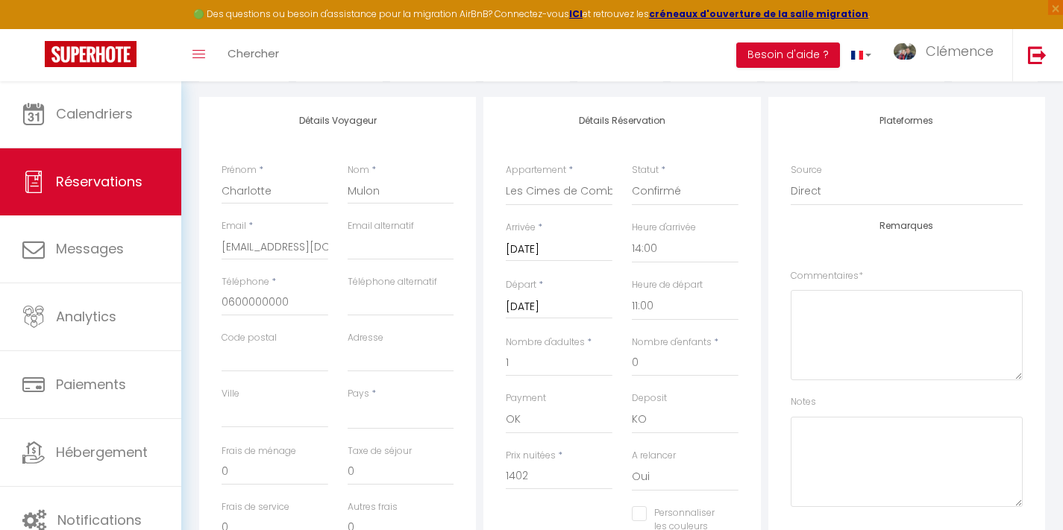
scroll to position [207, 0]
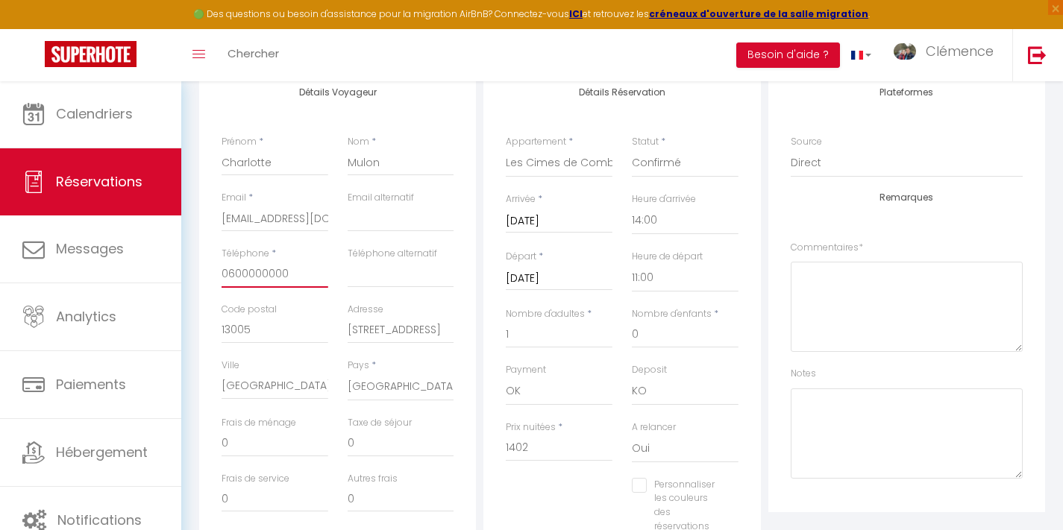
paste input "43093796"
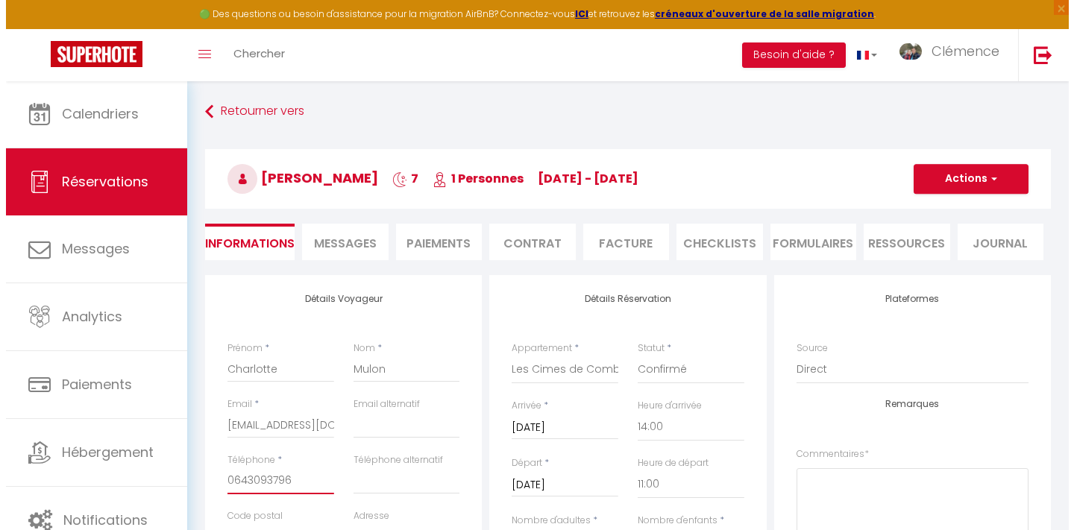
scroll to position [0, 0]
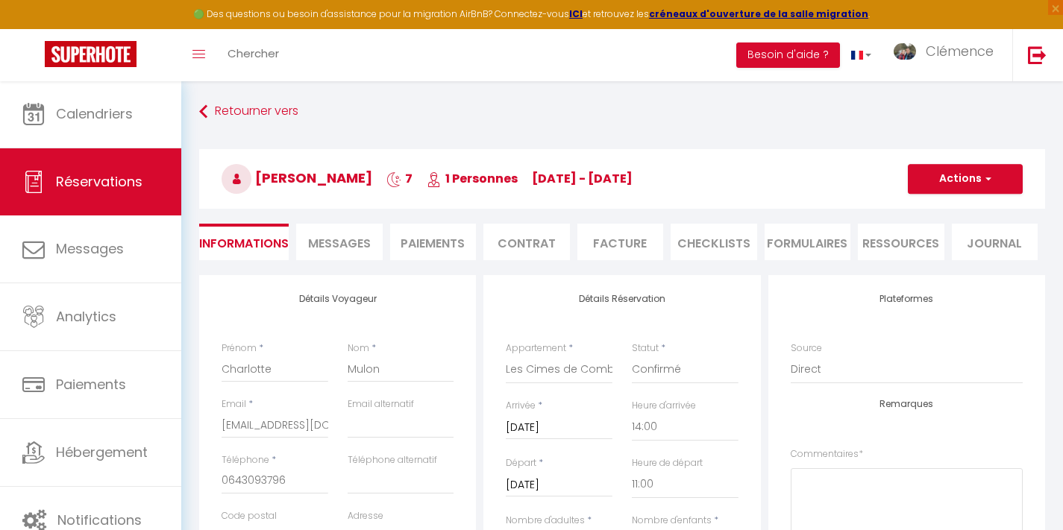
click at [946, 181] on button "Actions" at bounding box center [965, 179] width 115 height 30
click at [923, 209] on link "Enregistrer" at bounding box center [950, 211] width 118 height 19
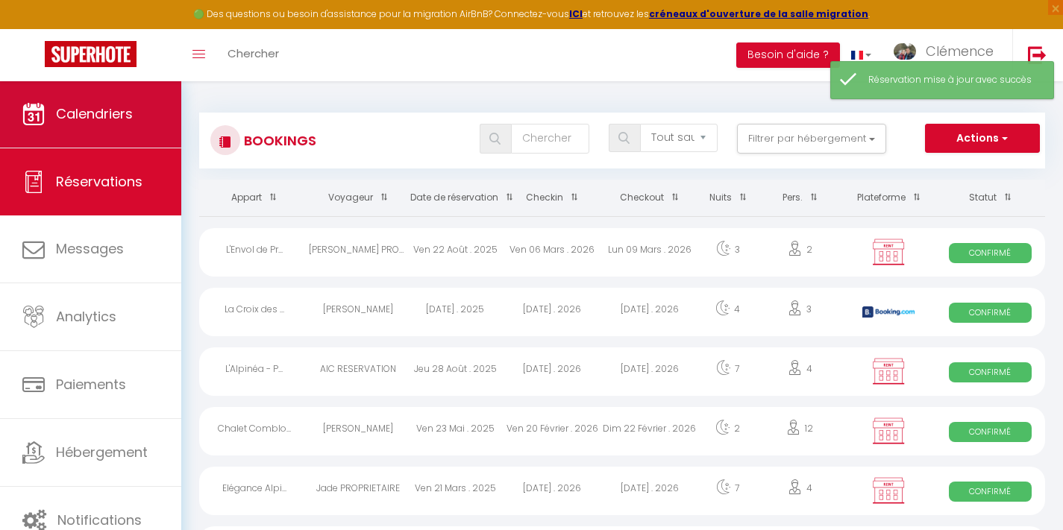
click at [126, 119] on span "Calendriers" at bounding box center [94, 113] width 77 height 19
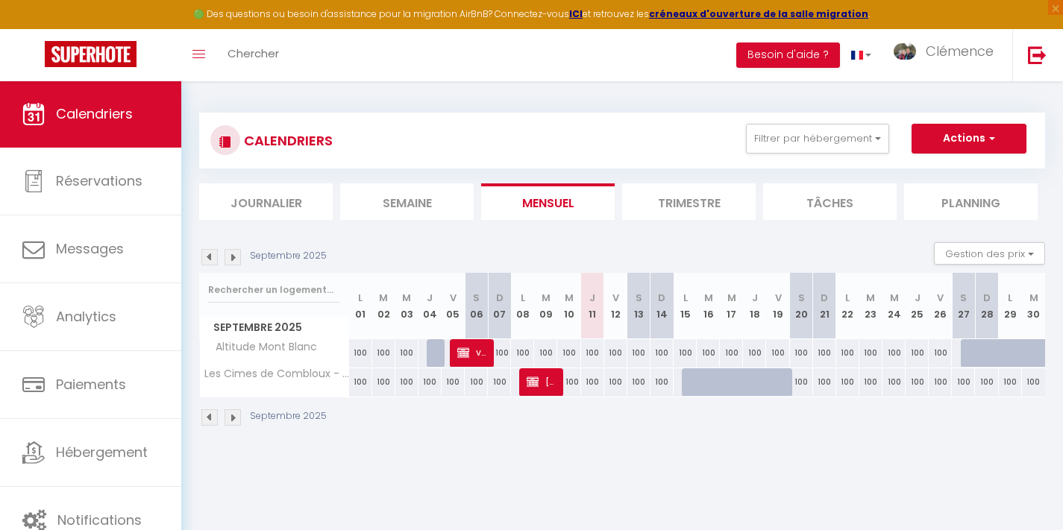
click at [232, 258] on img at bounding box center [233, 257] width 16 height 16
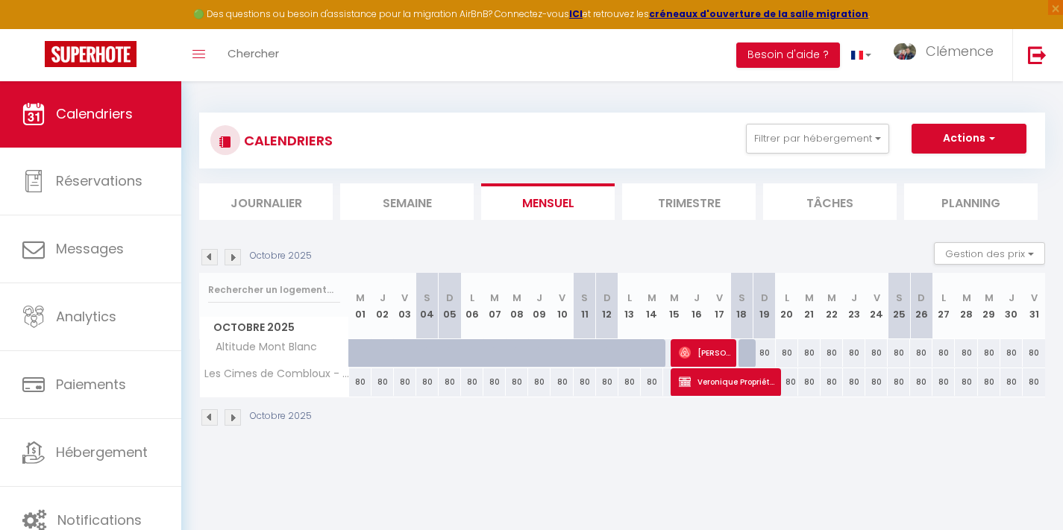
click at [207, 257] on img at bounding box center [209, 257] width 16 height 16
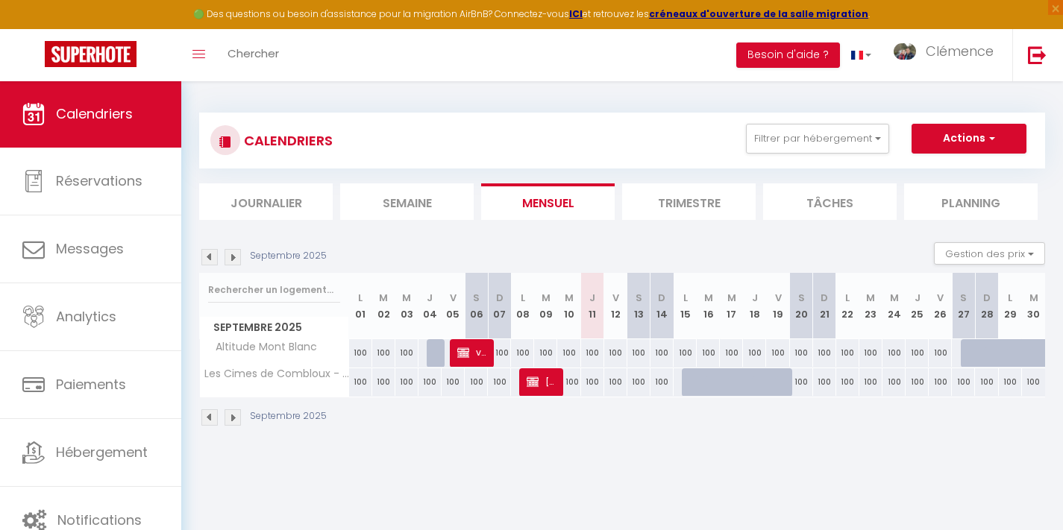
click at [231, 263] on img at bounding box center [233, 257] width 16 height 16
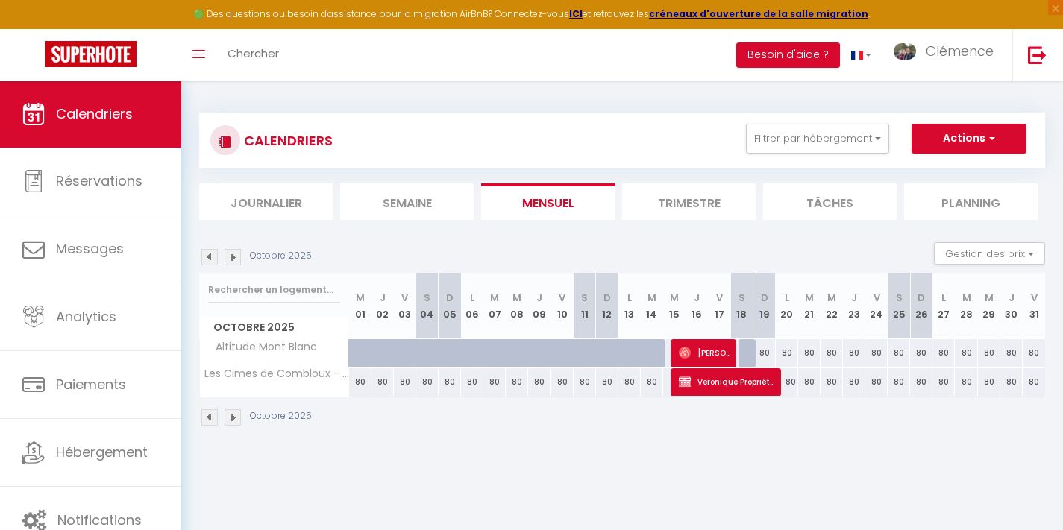
click at [106, 124] on link "Calendriers" at bounding box center [90, 114] width 181 height 67
click at [210, 257] on img at bounding box center [209, 257] width 16 height 16
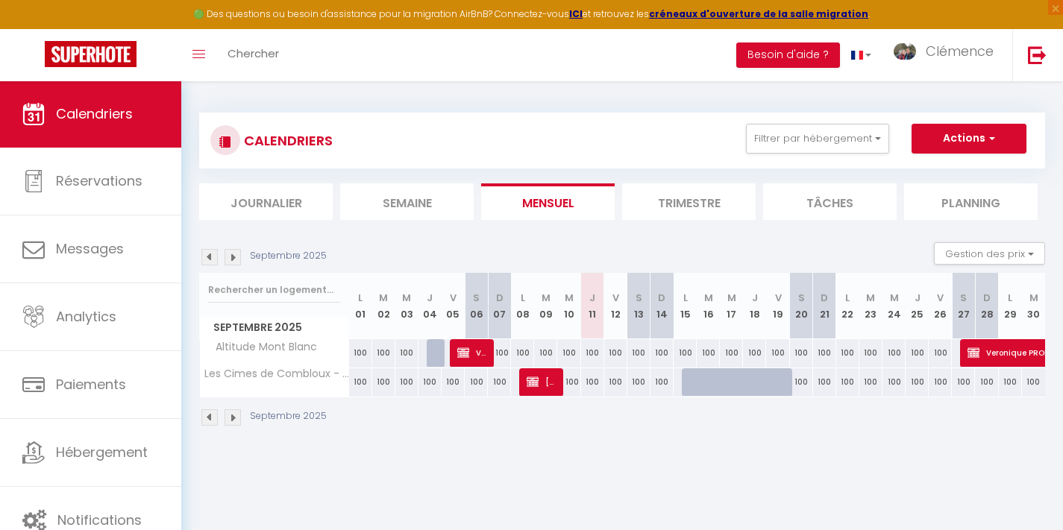
click at [542, 381] on span "[PERSON_NAME]" at bounding box center [542, 382] width 31 height 28
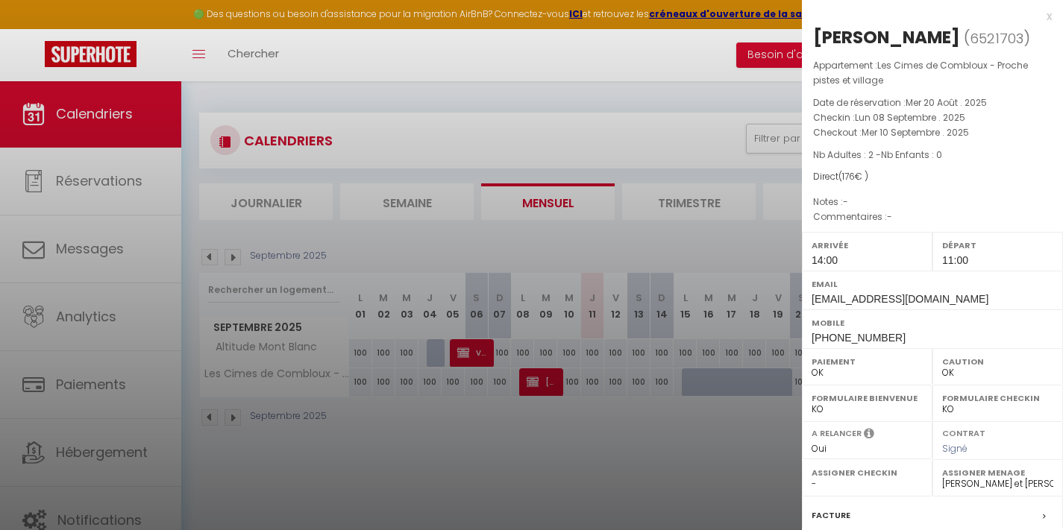
click at [542, 381] on div at bounding box center [531, 265] width 1063 height 530
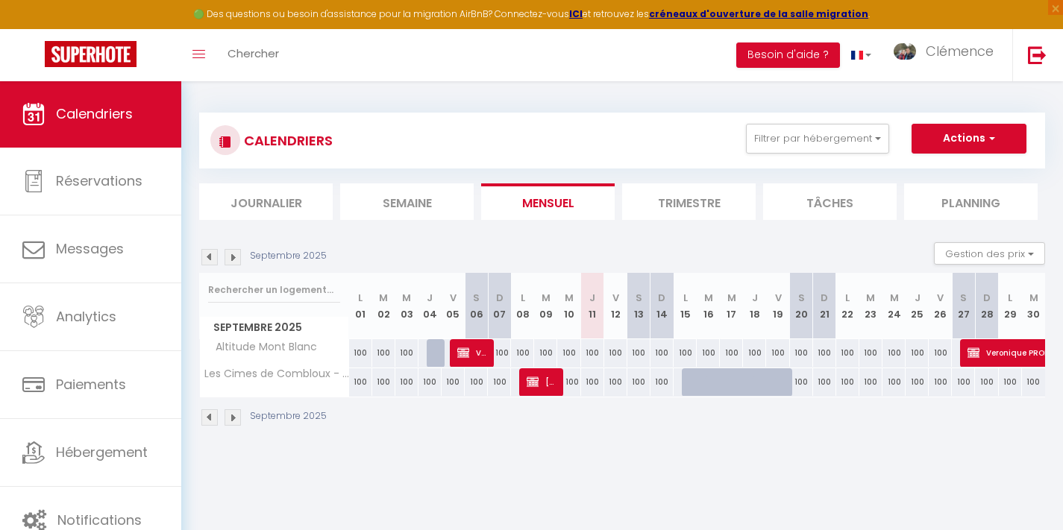
click at [234, 255] on img at bounding box center [233, 257] width 16 height 16
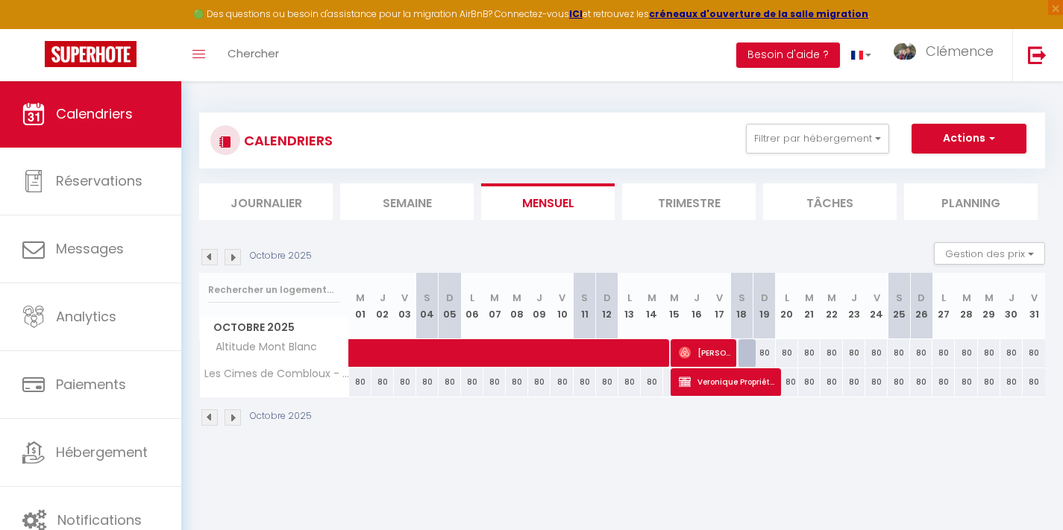
click at [234, 255] on img at bounding box center [233, 257] width 16 height 16
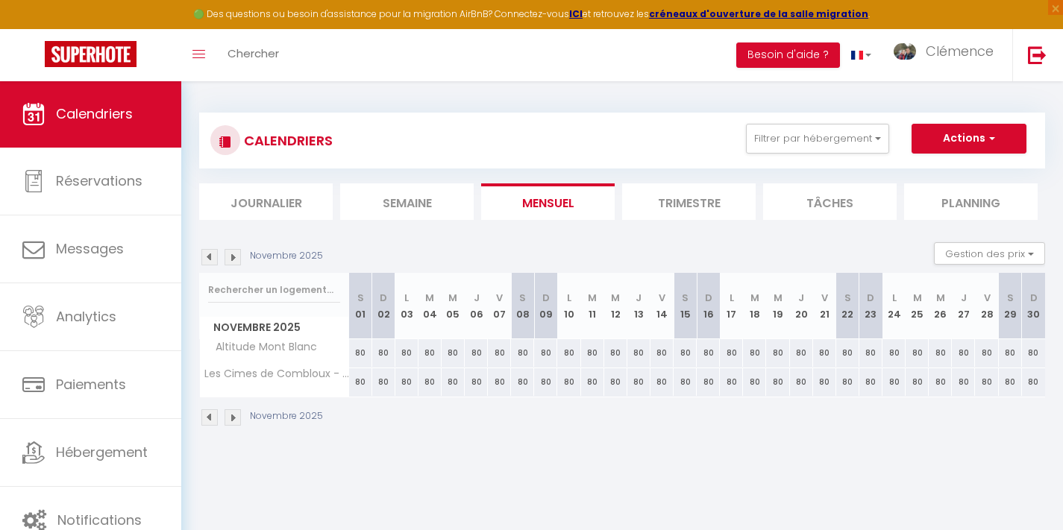
click at [234, 255] on img at bounding box center [233, 257] width 16 height 16
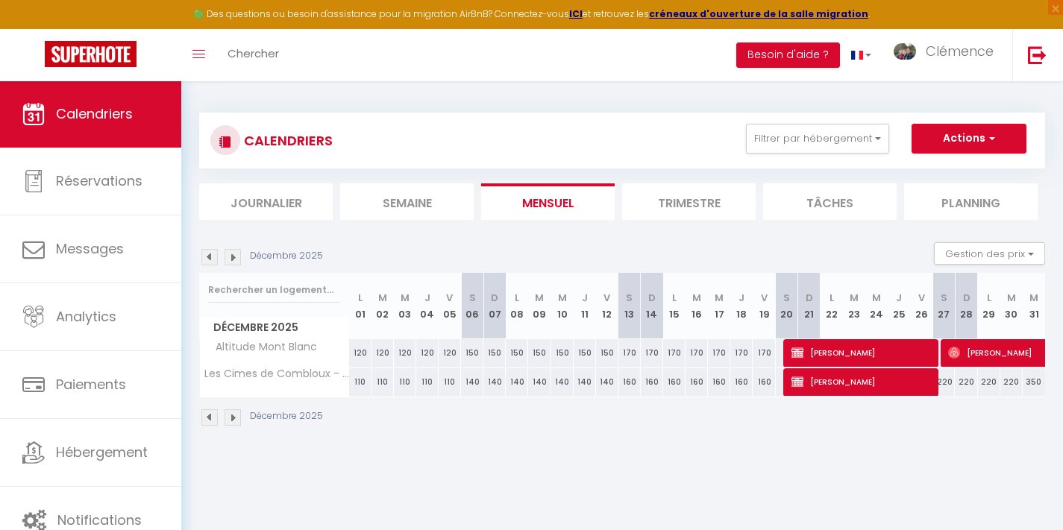
click at [234, 255] on img at bounding box center [233, 257] width 16 height 16
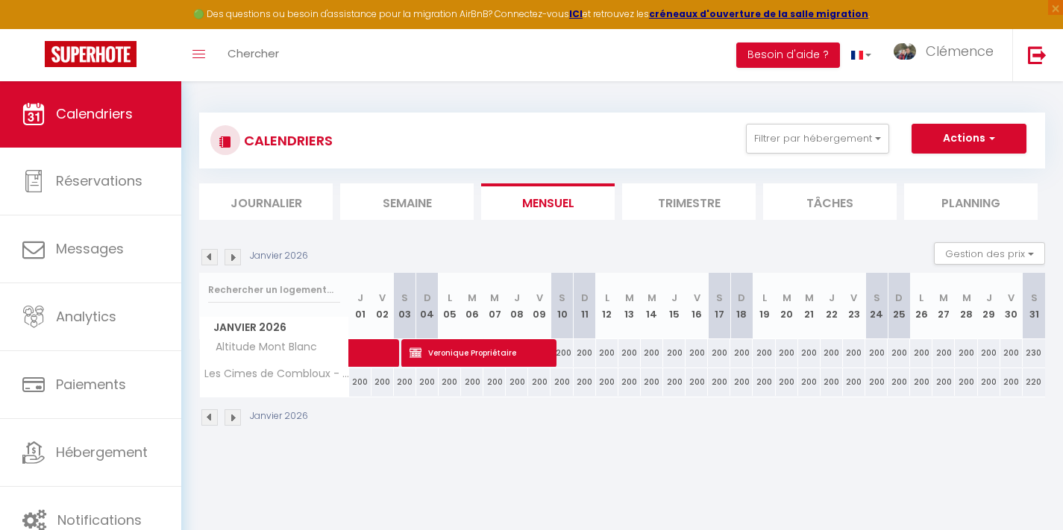
click at [207, 255] on img at bounding box center [209, 257] width 16 height 16
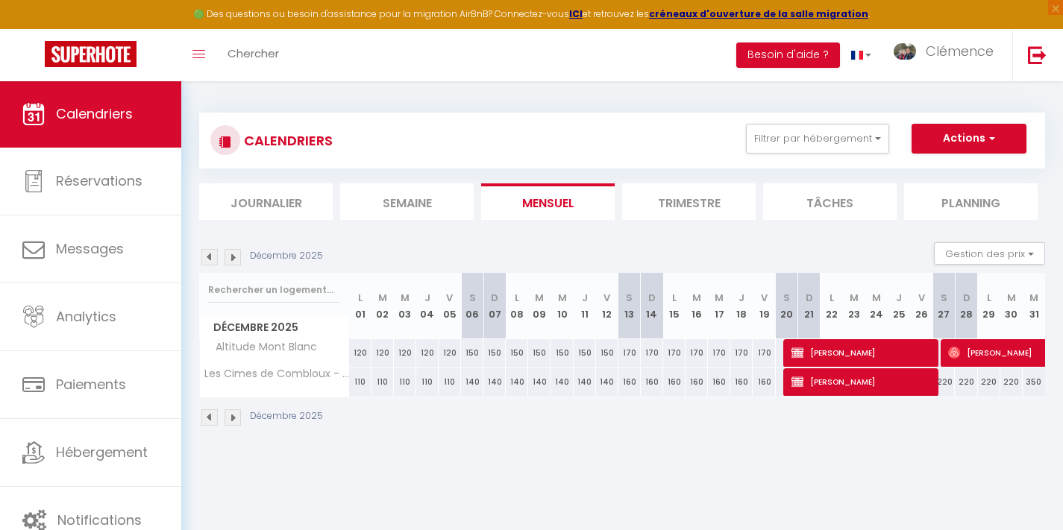
click at [207, 255] on img at bounding box center [209, 257] width 16 height 16
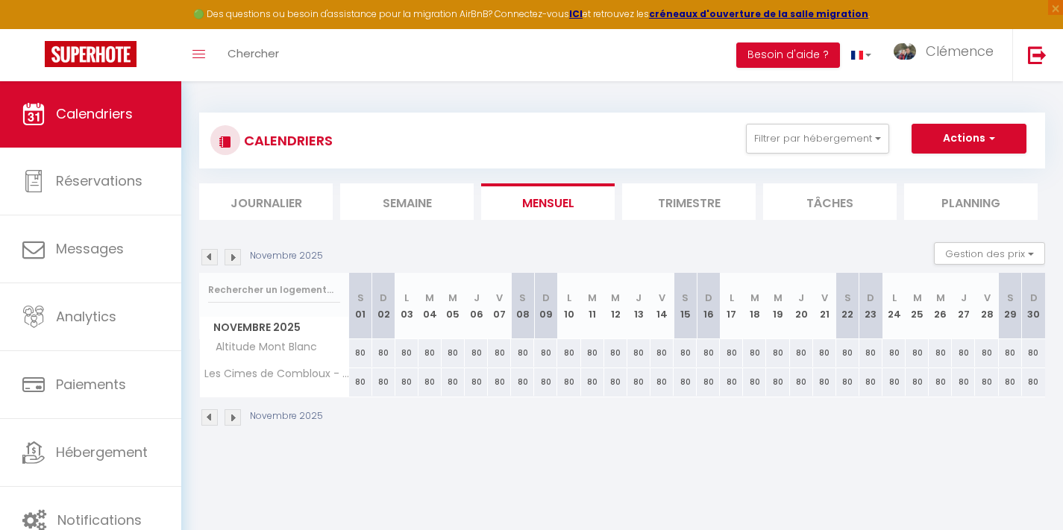
click at [207, 255] on img at bounding box center [209, 257] width 16 height 16
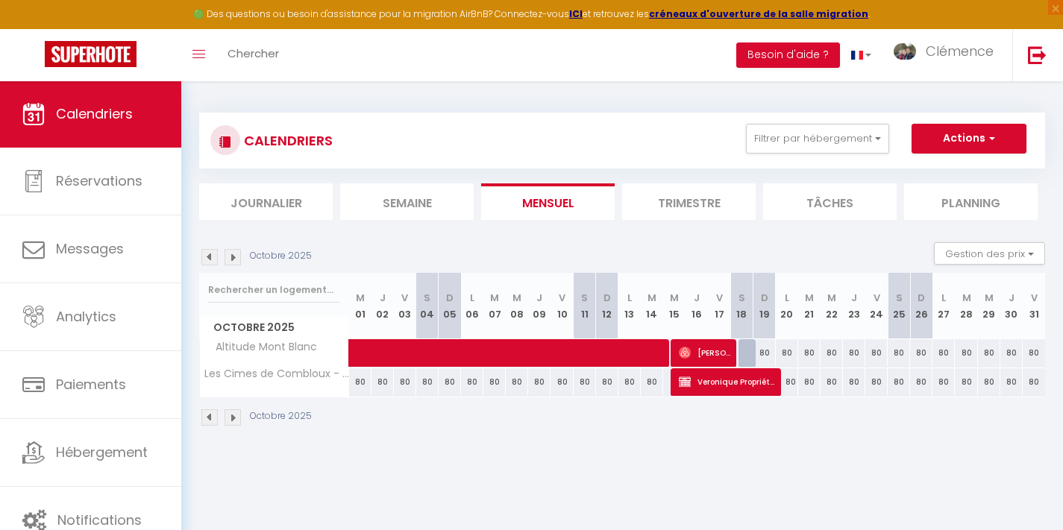
click at [207, 255] on img at bounding box center [209, 257] width 16 height 16
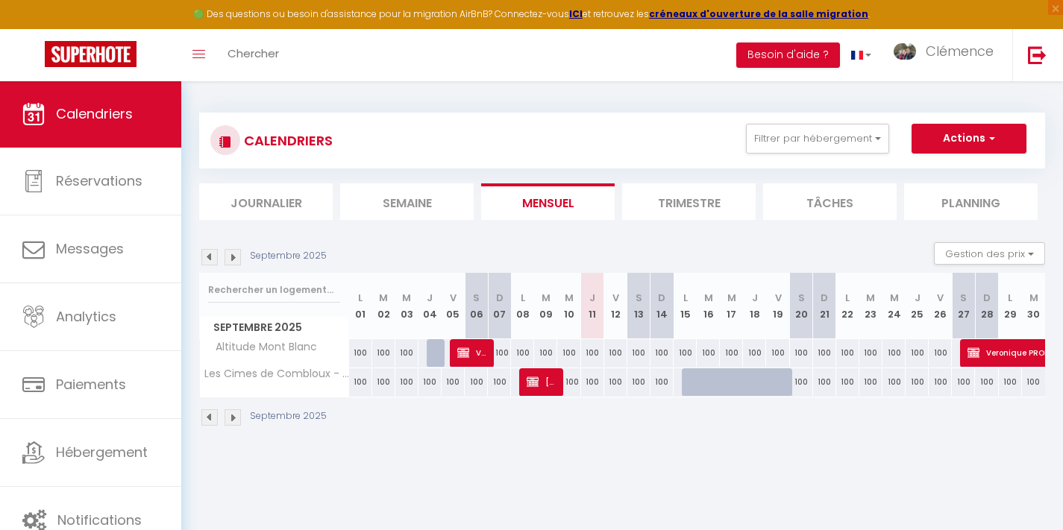
click at [592, 351] on div "100" at bounding box center [592, 353] width 23 height 28
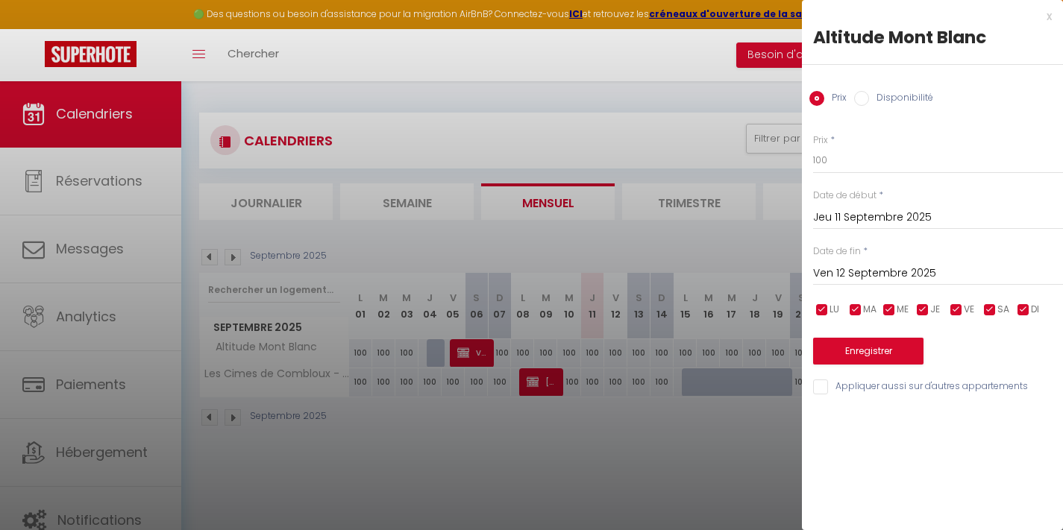
click at [863, 269] on input "Ven 12 Septembre 2025" at bounding box center [938, 273] width 250 height 19
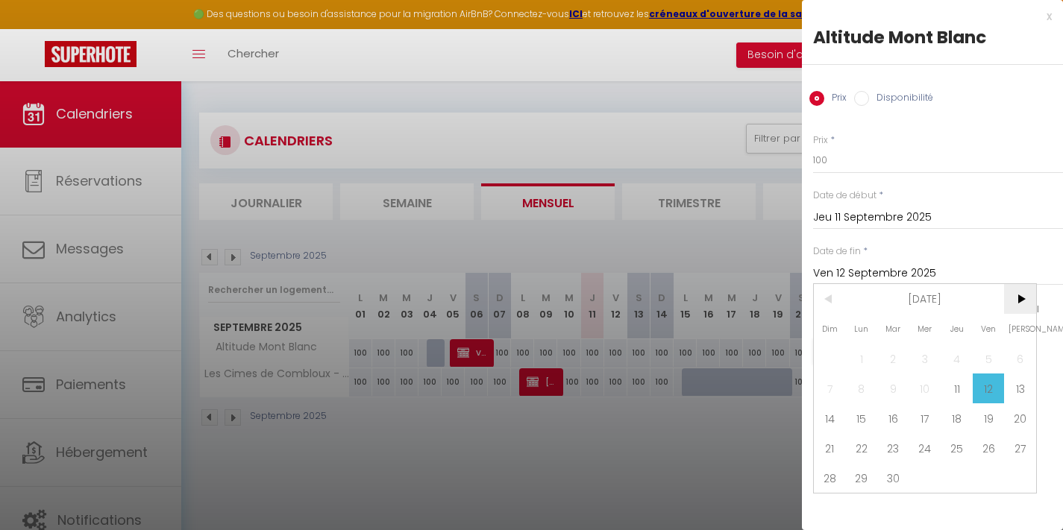
click at [1014, 297] on span ">" at bounding box center [1020, 299] width 32 height 30
click at [835, 506] on span "30" at bounding box center [830, 508] width 32 height 30
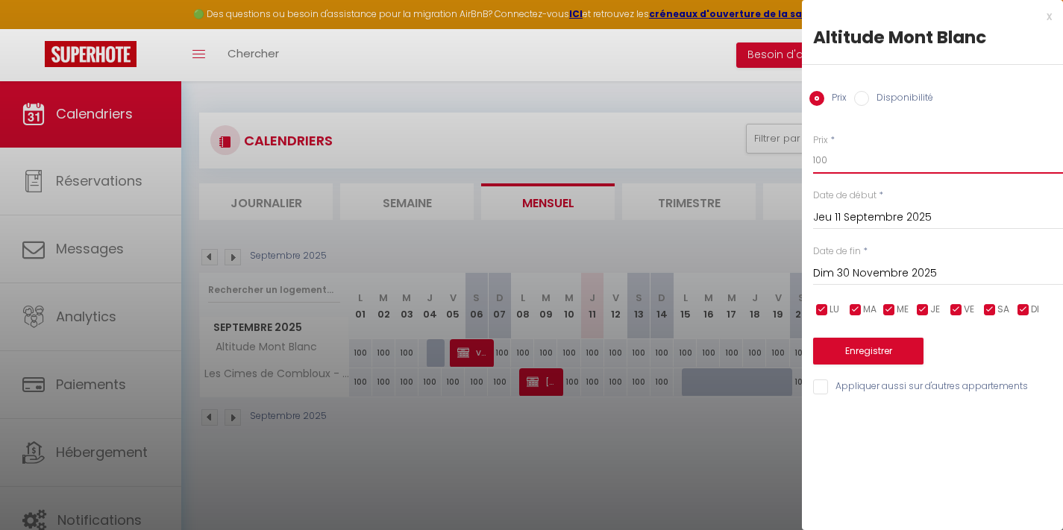
click at [842, 148] on input "100" at bounding box center [938, 160] width 250 height 27
click at [824, 382] on input "Appliquer aussi sur d'autres appartements" at bounding box center [938, 387] width 250 height 15
click at [836, 350] on button "Enregistrer" at bounding box center [868, 351] width 110 height 27
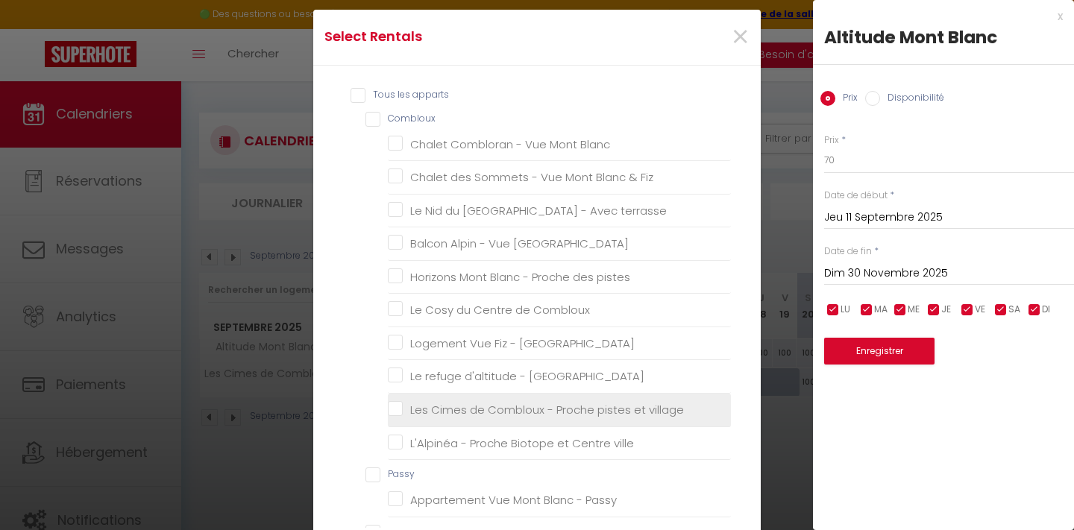
click at [391, 407] on village "Les Cimes de Combloux - Proche pistes et village" at bounding box center [559, 410] width 343 height 15
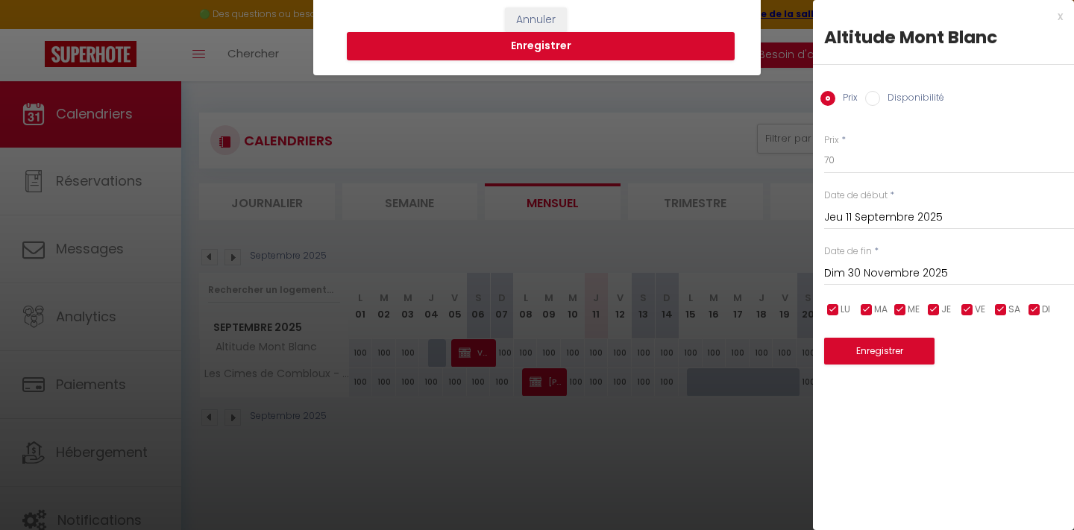
scroll to position [562, 0]
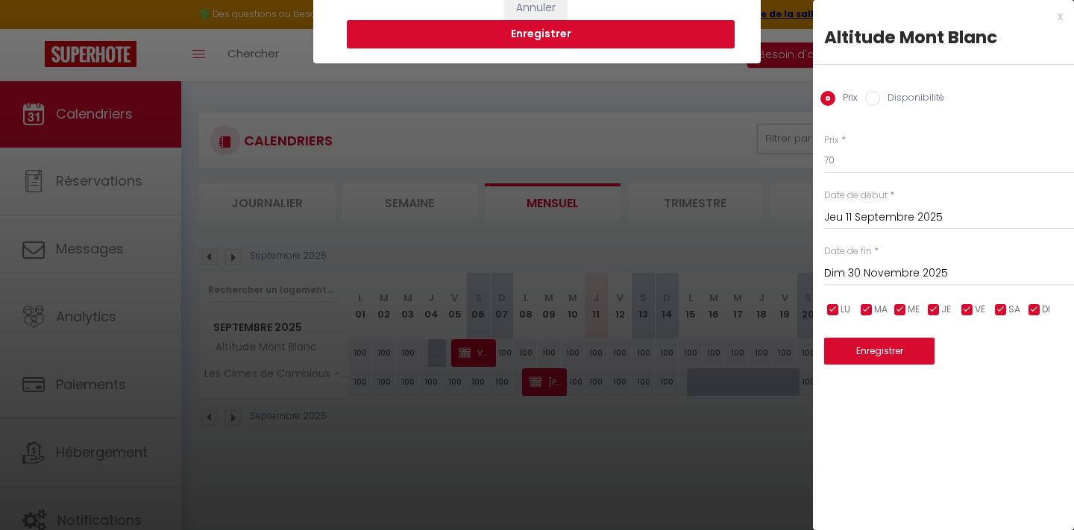
click at [515, 36] on button "Enregistrer" at bounding box center [541, 34] width 388 height 28
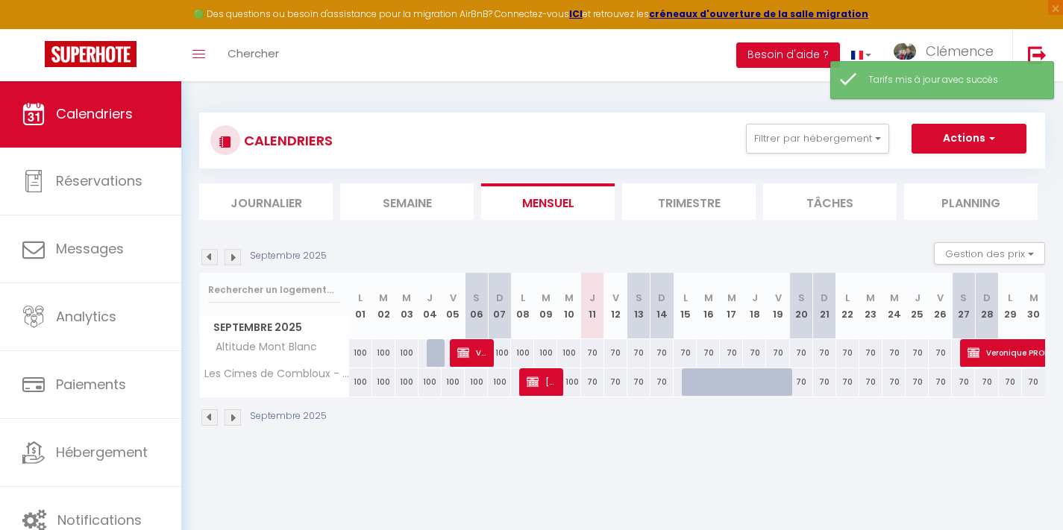
scroll to position [0, 0]
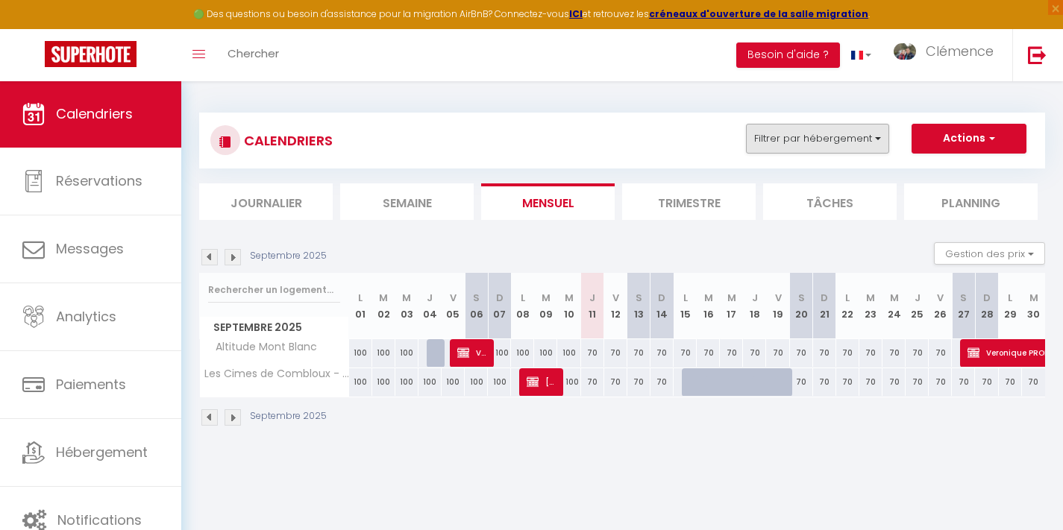
click at [840, 139] on button "Filtrer par hébergement" at bounding box center [817, 139] width 143 height 30
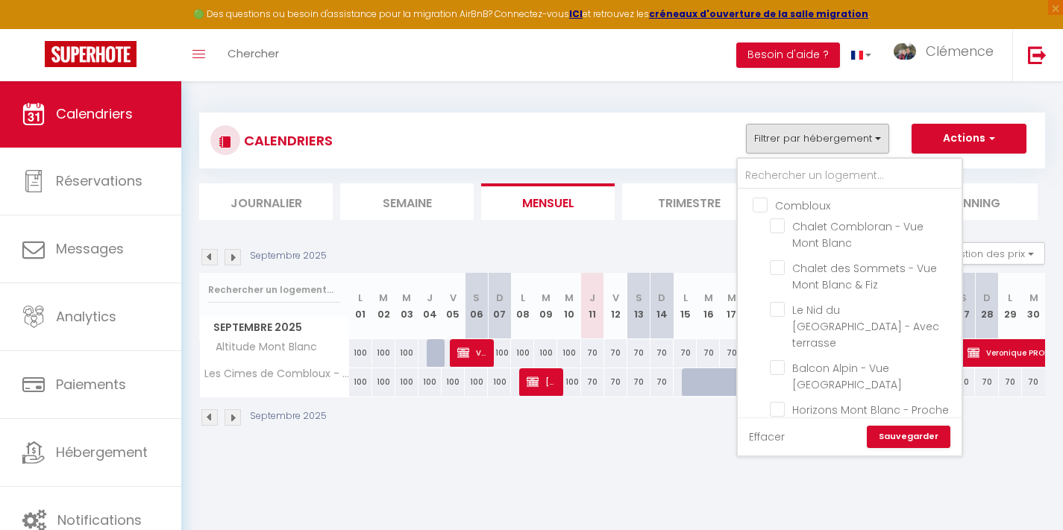
click at [769, 442] on link "Effacer" at bounding box center [767, 437] width 36 height 16
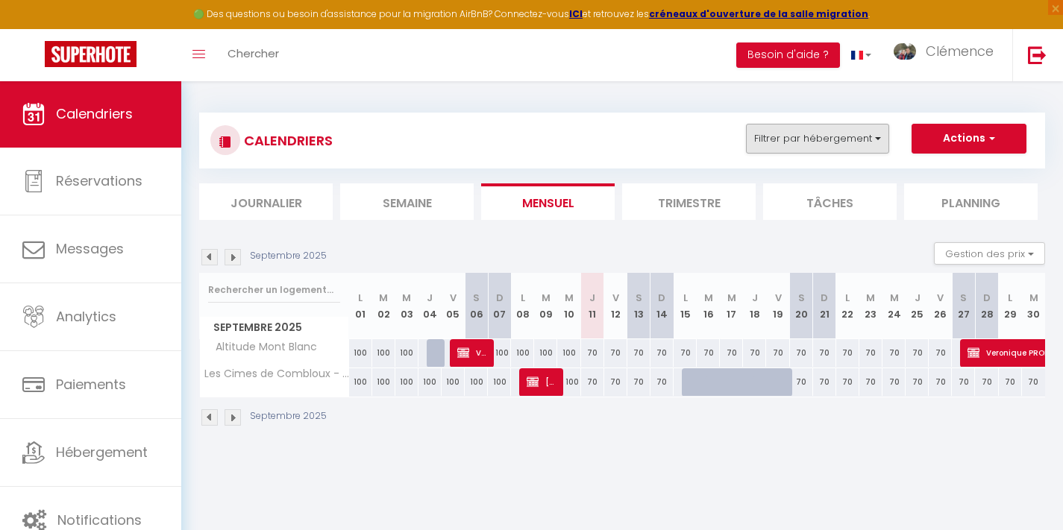
click at [785, 144] on button "Filtrer par hébergement" at bounding box center [817, 139] width 143 height 30
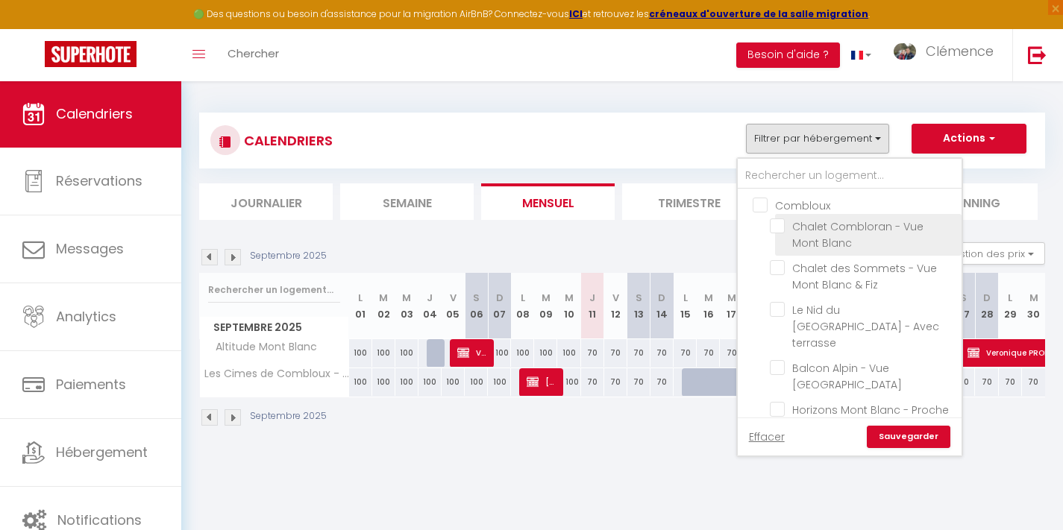
click at [782, 224] on input "Chalet Combloran - Vue Mont Blanc" at bounding box center [863, 226] width 186 height 15
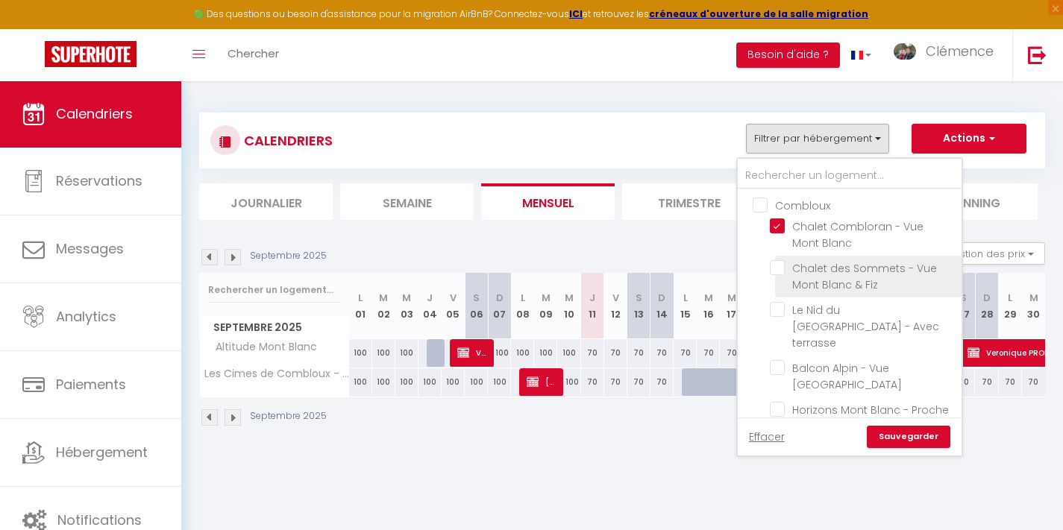
click at [781, 268] on input "Chalet des Sommets - Vue Mont Blanc & Fiz" at bounding box center [863, 267] width 186 height 15
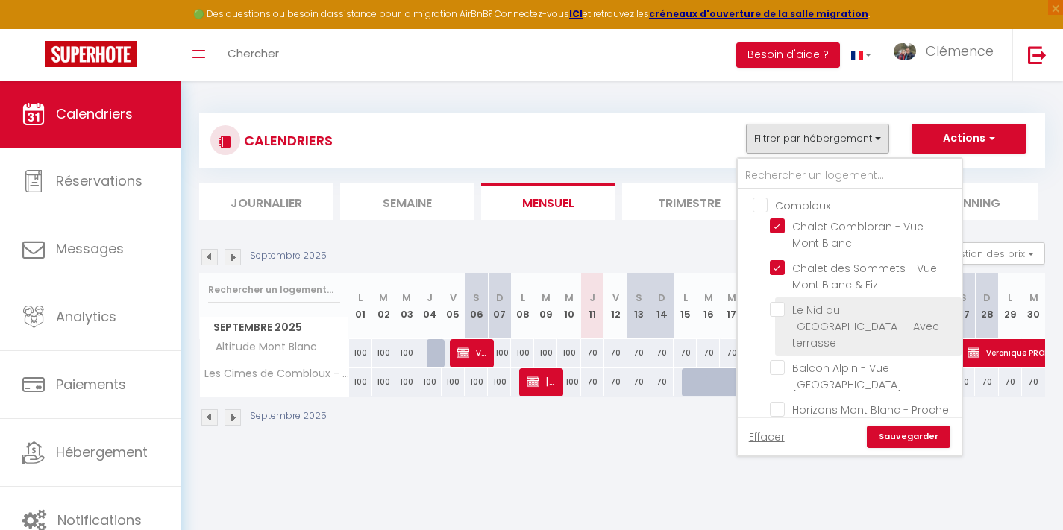
click at [782, 306] on input "Le Nid du [GEOGRAPHIC_DATA] - Avec terrasse" at bounding box center [863, 309] width 186 height 15
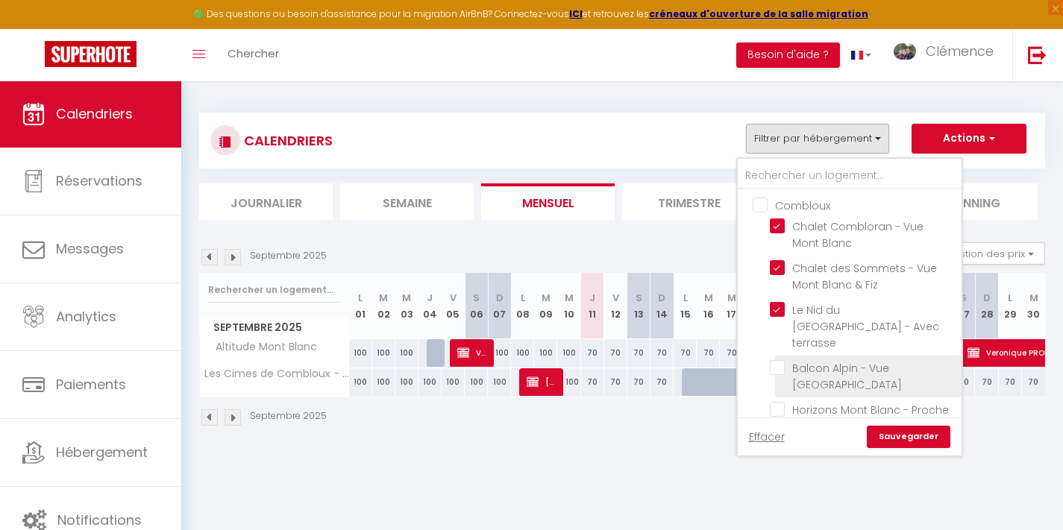
click at [777, 360] on input "Balcon Alpin - Vue [GEOGRAPHIC_DATA]" at bounding box center [863, 367] width 186 height 15
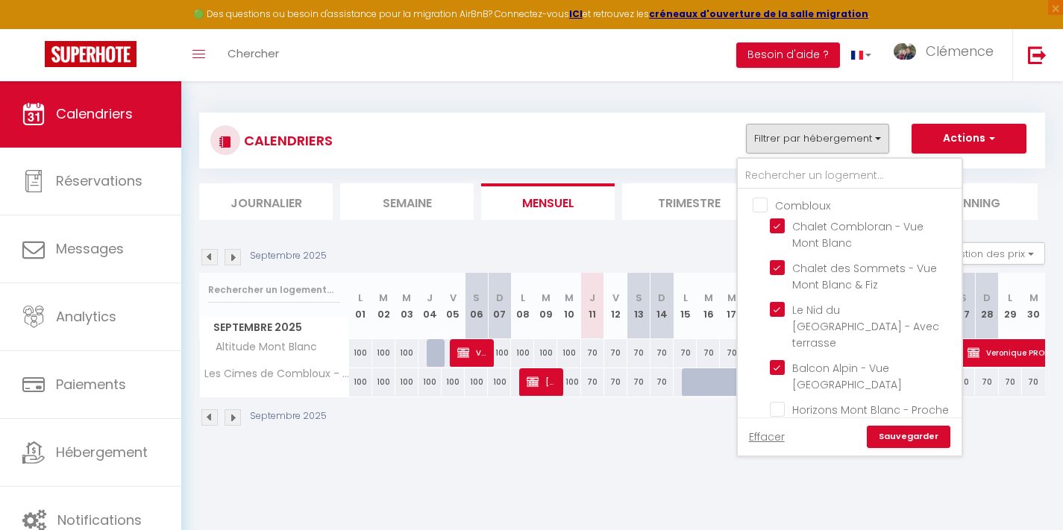
click at [901, 437] on link "Sauvegarder" at bounding box center [909, 437] width 84 height 22
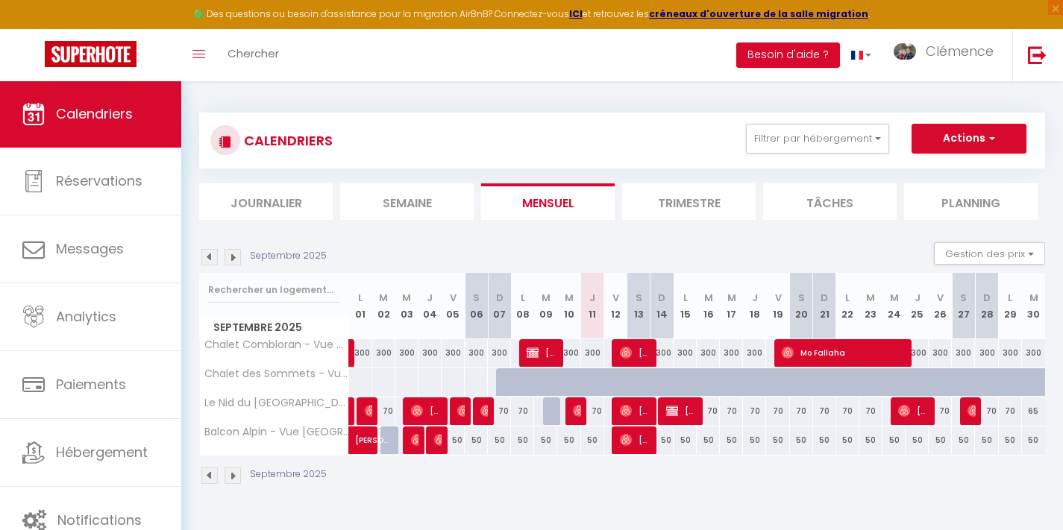
click at [230, 257] on img at bounding box center [233, 257] width 16 height 16
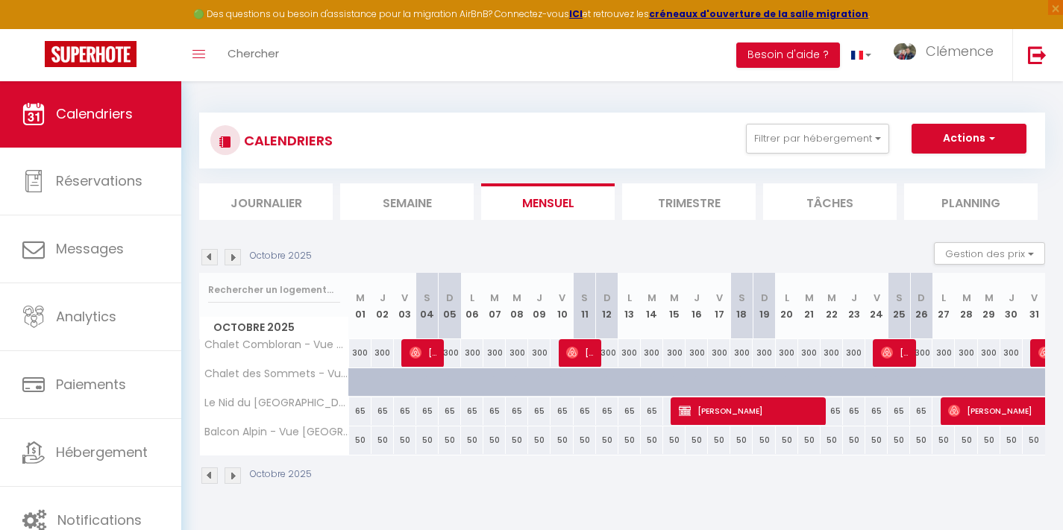
click at [230, 257] on img at bounding box center [233, 257] width 16 height 16
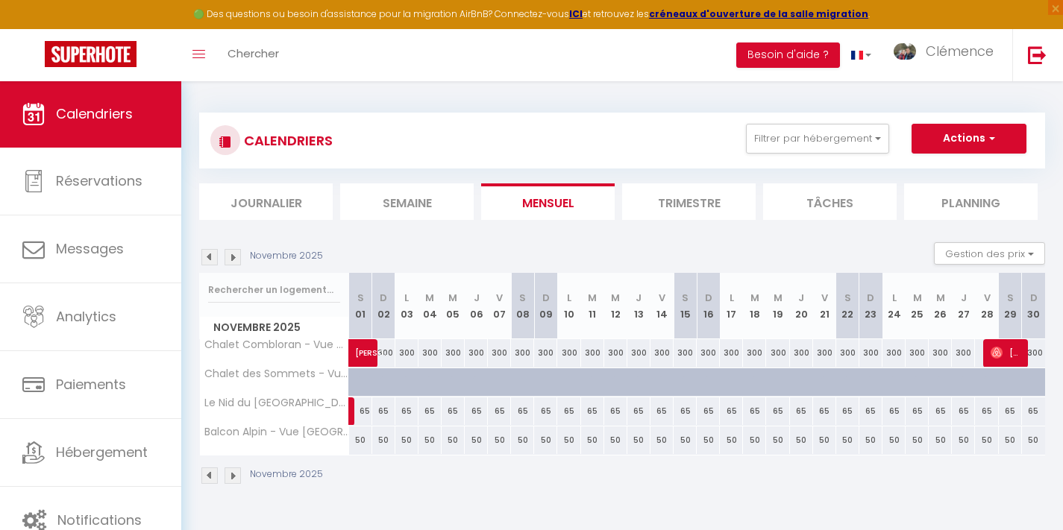
click at [230, 257] on img at bounding box center [233, 257] width 16 height 16
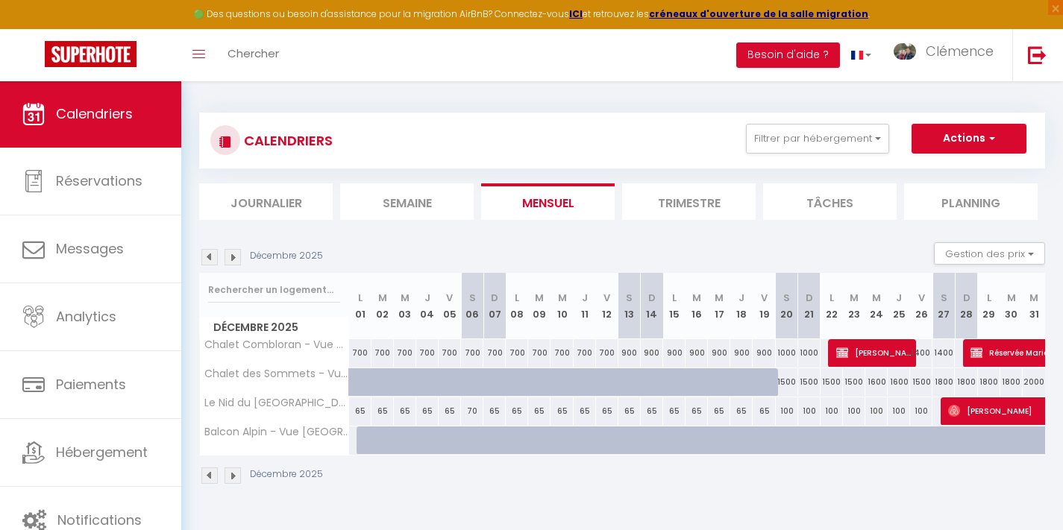
click at [205, 260] on img at bounding box center [209, 257] width 16 height 16
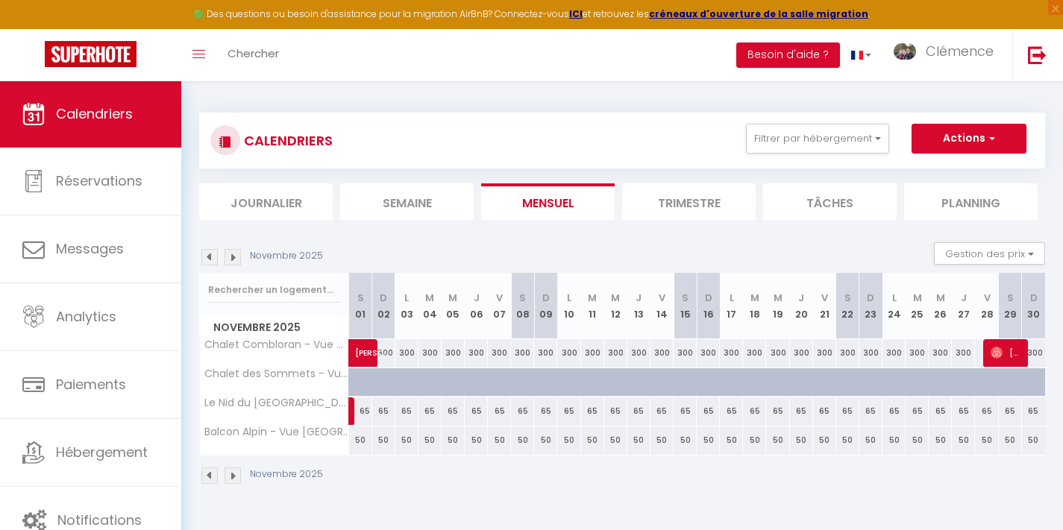
click at [205, 260] on img at bounding box center [209, 257] width 16 height 16
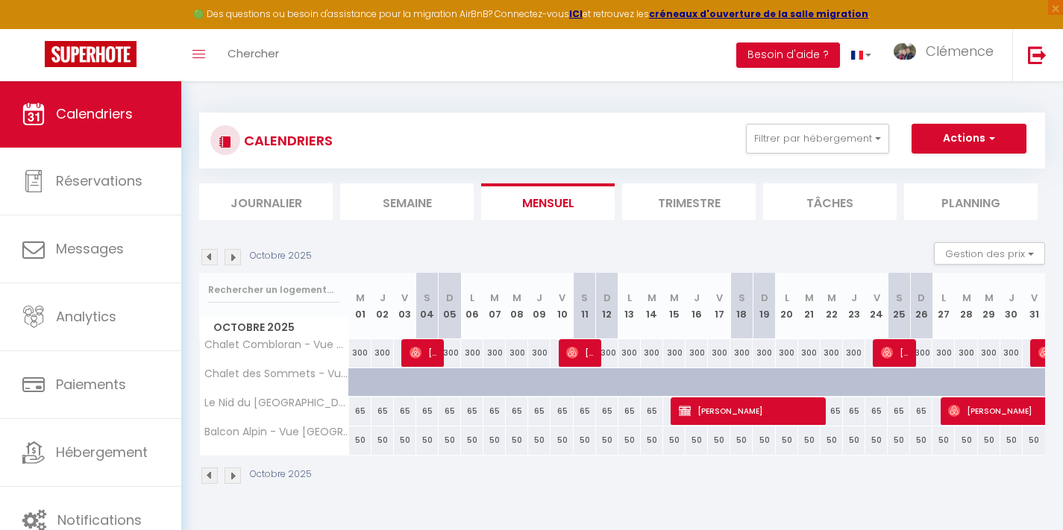
click at [209, 255] on img at bounding box center [209, 257] width 16 height 16
